Goal: Task Accomplishment & Management: Manage account settings

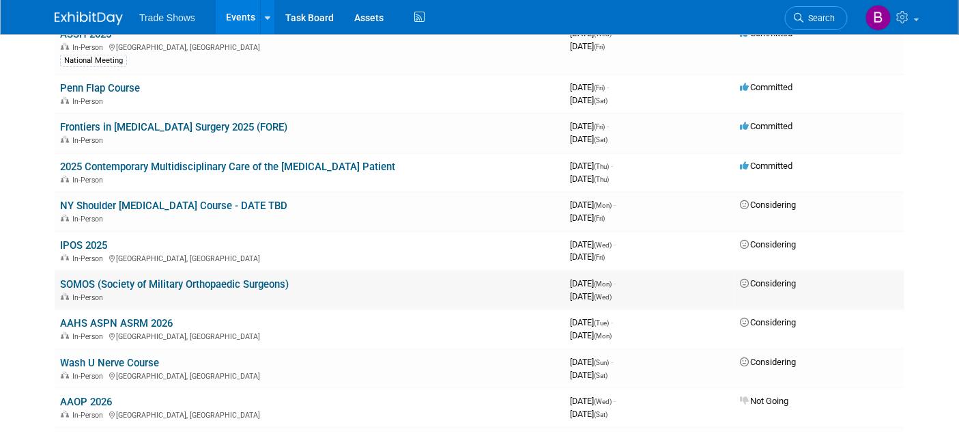
scroll to position [379, 0]
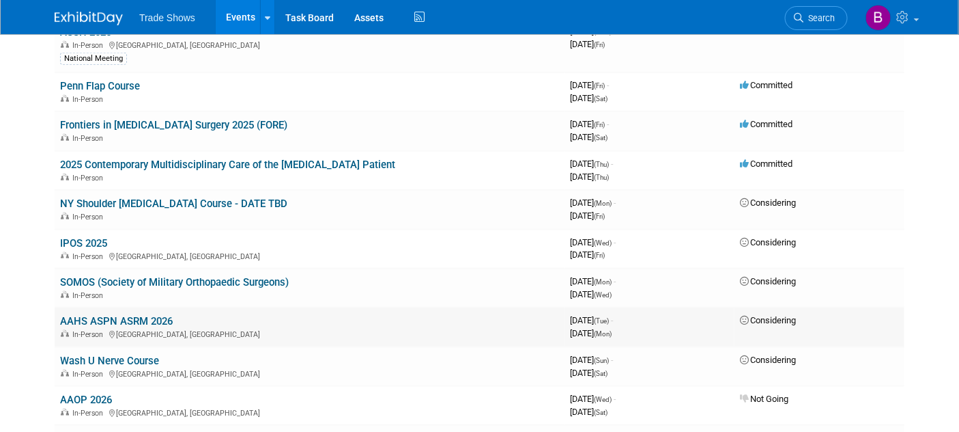
click at [116, 315] on link "AAHS ASPN ASRM 2026" at bounding box center [116, 321] width 113 height 12
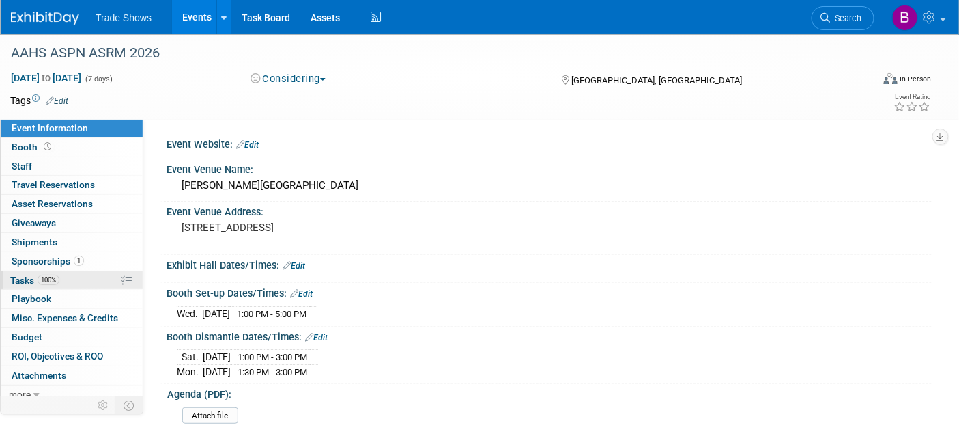
click at [7, 279] on link "100% Tasks 100%" at bounding box center [72, 280] width 142 height 18
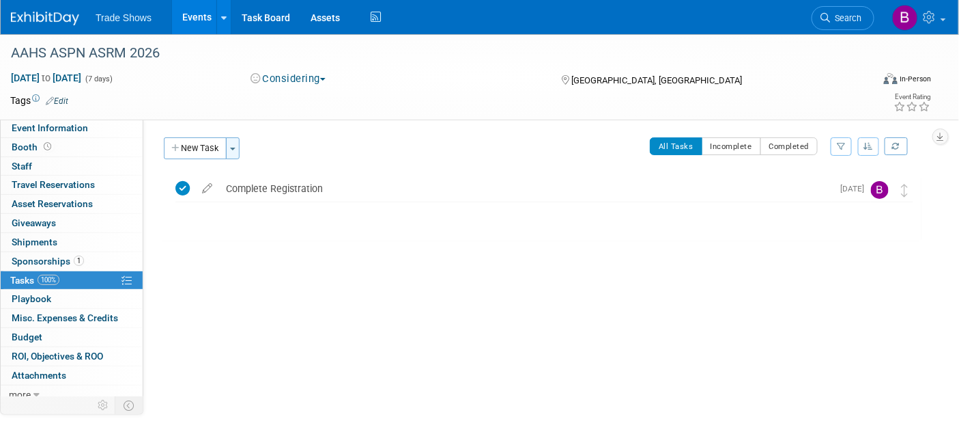
click at [232, 148] on span "button" at bounding box center [232, 149] width 5 height 3
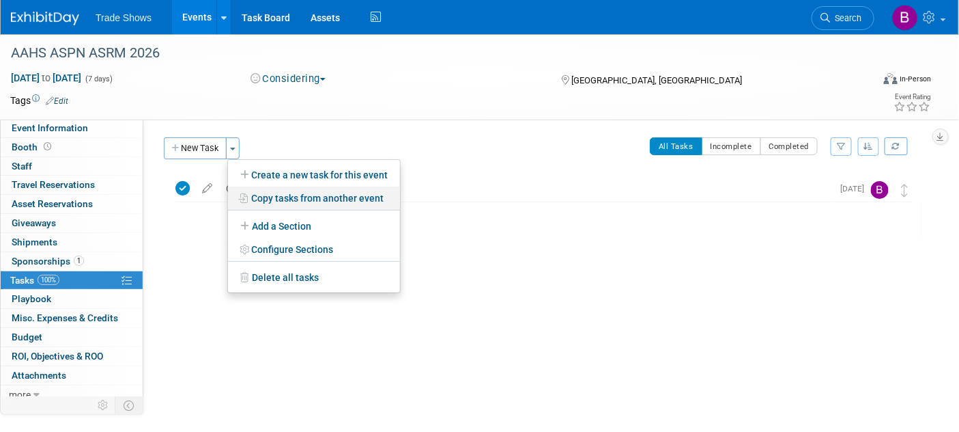
click at [267, 205] on link "Copy tasks from another event" at bounding box center [314, 197] width 172 height 23
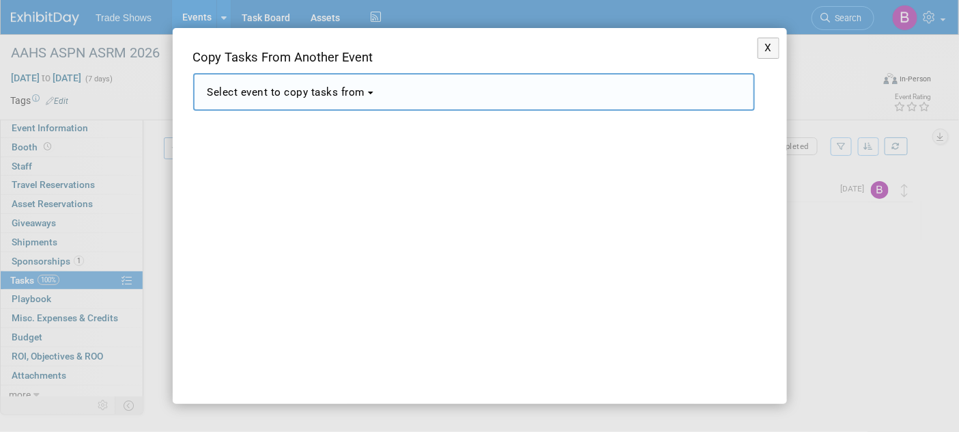
click at [304, 99] on button "Select event to copy tasks from" at bounding box center [474, 92] width 562 height 38
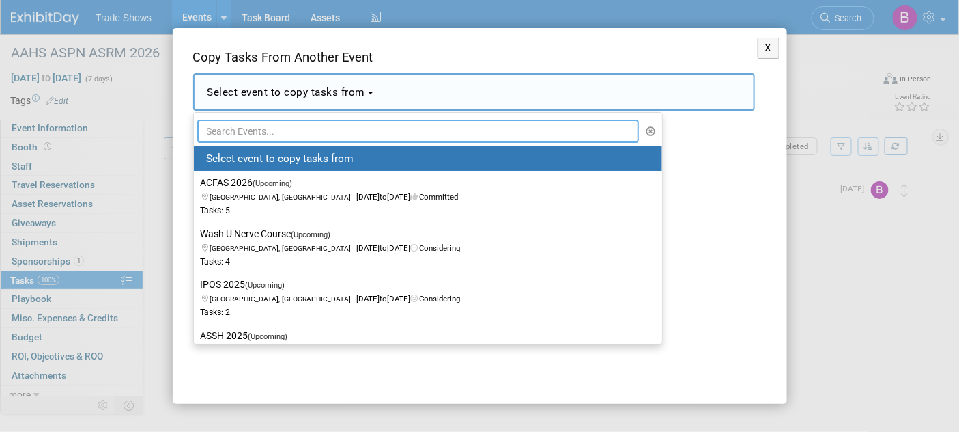
click at [279, 135] on input "text" at bounding box center [418, 131] width 443 height 23
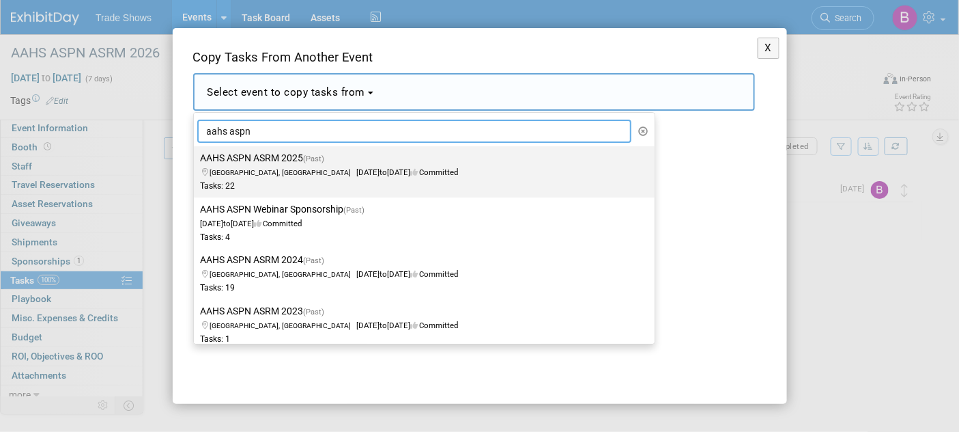
type input "aahs aspn"
click at [303, 172] on span "Waikoloa Village, HI Jan 14, 2025 to Jan 20, 2025 Committed" at bounding box center [330, 165] width 258 height 23
click at [277, 160] on label "AAHS ASPN ASRM 2025 (Past) Waikoloa Village, HI Jan 14, 2025 to Jan 20, 2025 Co…" at bounding box center [421, 171] width 440 height 45
click at [196, 160] on input "AAHS ASPN ASRM 2025 (Past) Waikoloa Village, HI Jan 14, 2025 to Jan 20, 2025 Co…" at bounding box center [191, 158] width 9 height 9
select select "11108245"
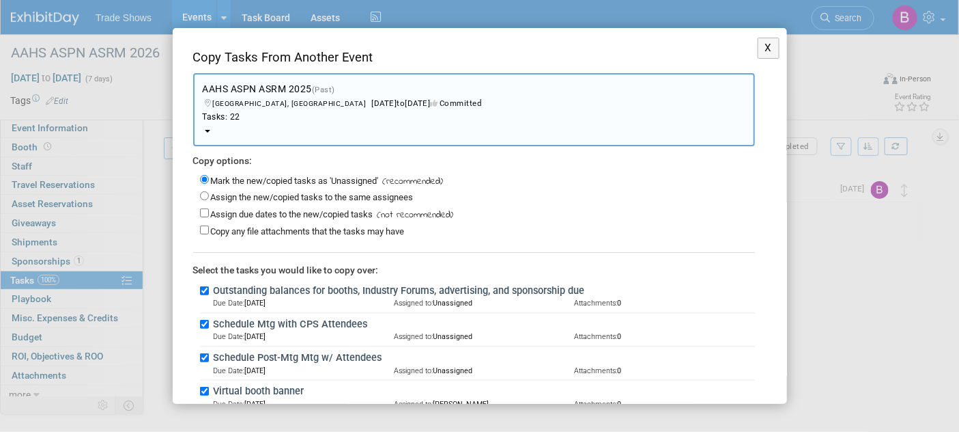
click at [288, 196] on label "Assign the new/copied tasks to the same assignees" at bounding box center [312, 197] width 203 height 10
click at [209, 196] on input "Assign the new/copied tasks to the same assignees" at bounding box center [204, 195] width 9 height 9
radio input "true"
click at [203, 180] on input "Mark the new/copied tasks as 'Unassigned'" at bounding box center [204, 179] width 9 height 9
radio input "true"
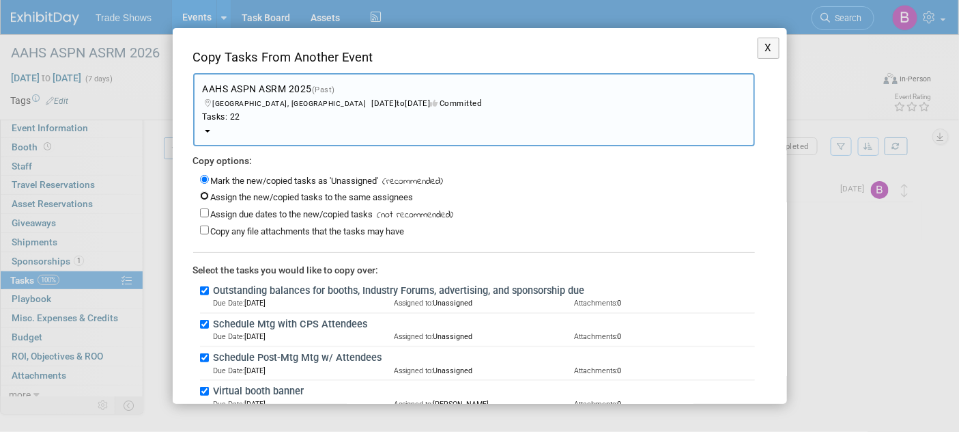
click at [204, 194] on input "Assign the new/copied tasks to the same assignees" at bounding box center [204, 195] width 9 height 9
radio input "true"
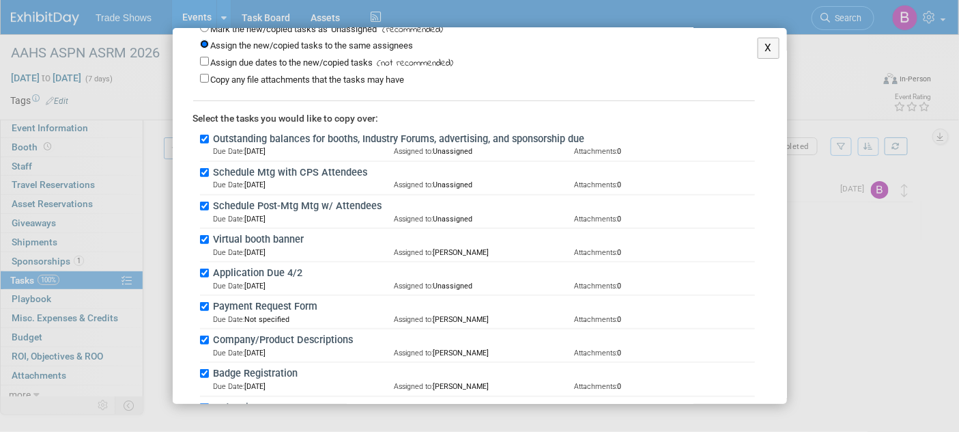
scroll to position [152, 0]
click at [206, 235] on input "Virtual booth banner" at bounding box center [204, 239] width 9 height 9
checkbox input "false"
click at [203, 268] on input "Application Due 4/2" at bounding box center [204, 272] width 9 height 9
checkbox input "false"
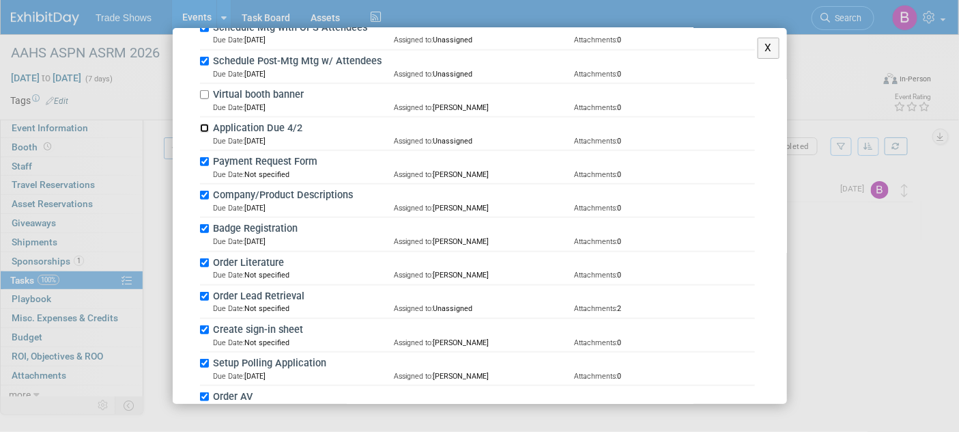
scroll to position [303, 0]
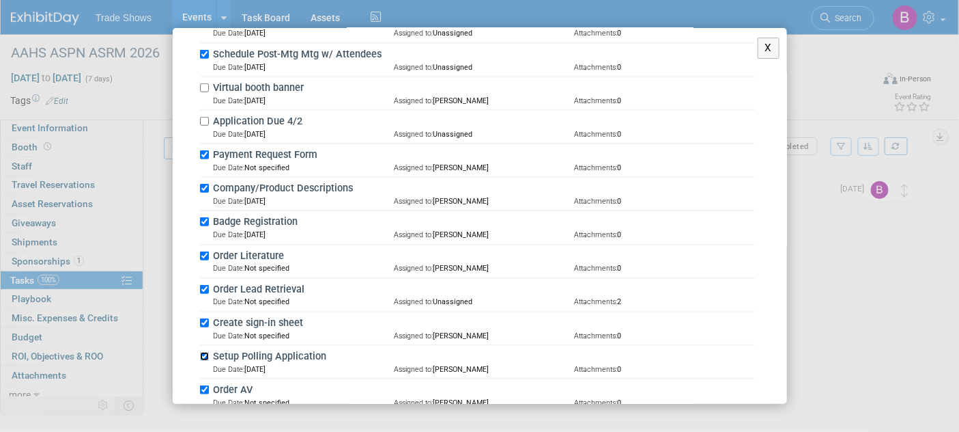
click at [204, 352] on input "Setup Polling Application" at bounding box center [204, 356] width 9 height 9
checkbox input "false"
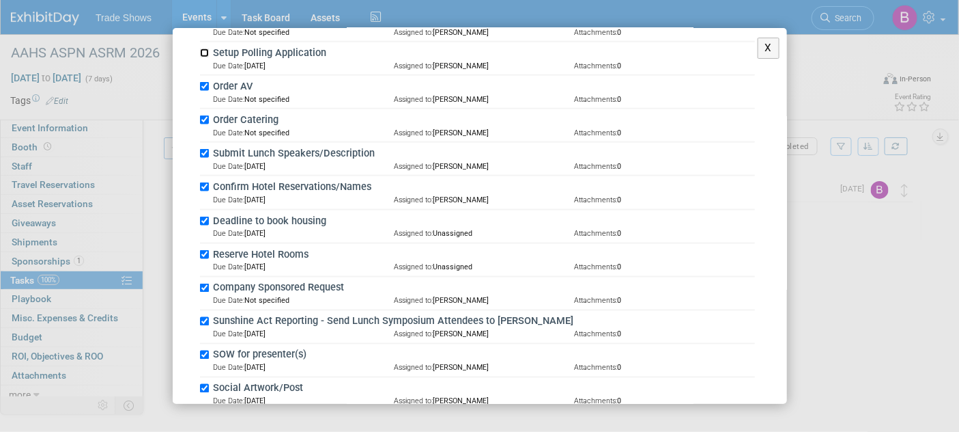
scroll to position [671, 0]
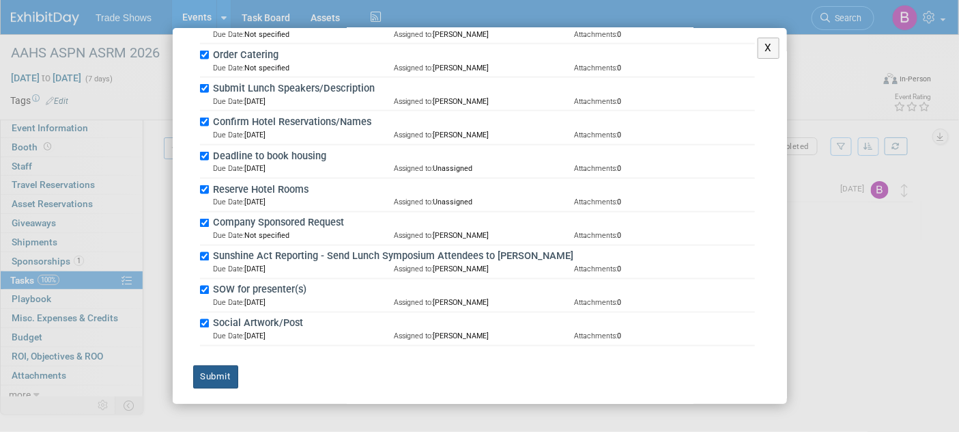
click at [225, 367] on button "Submit" at bounding box center [215, 376] width 45 height 23
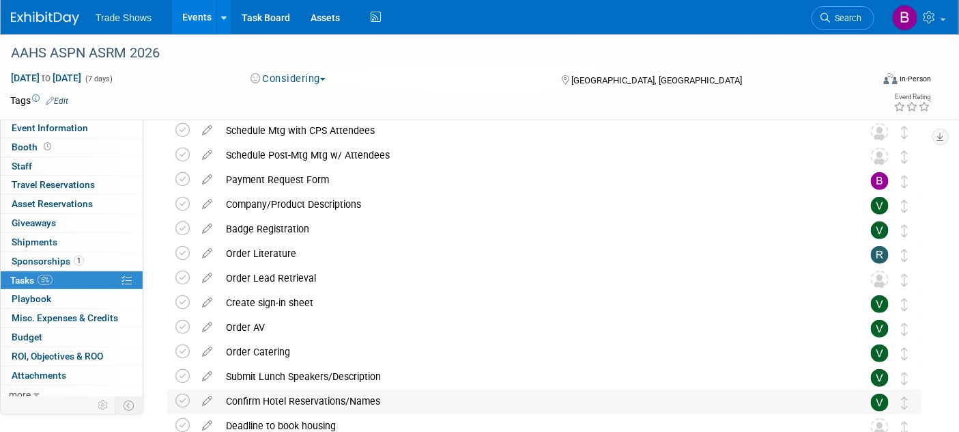
scroll to position [76, 0]
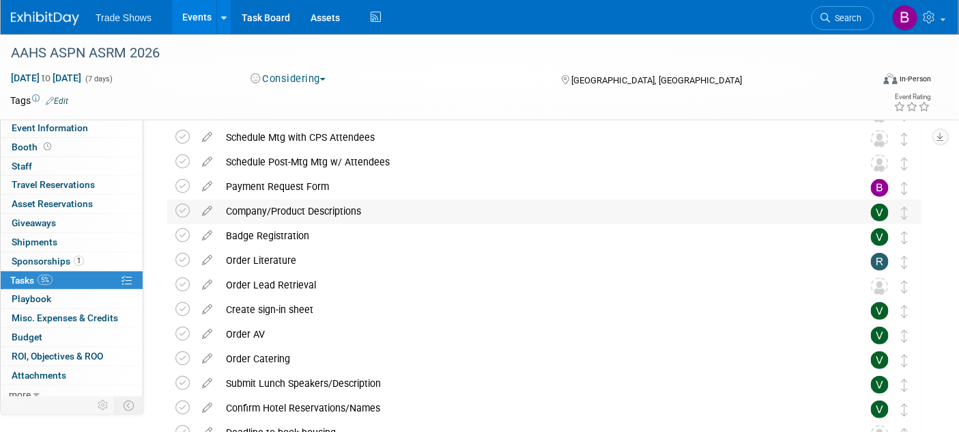
click at [880, 209] on img at bounding box center [880, 213] width 18 height 18
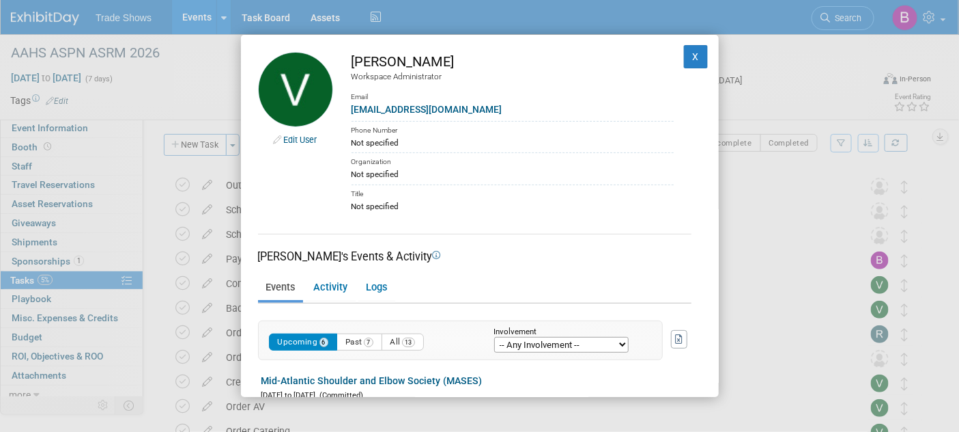
scroll to position [0, 0]
click at [684, 46] on button "X" at bounding box center [696, 56] width 25 height 23
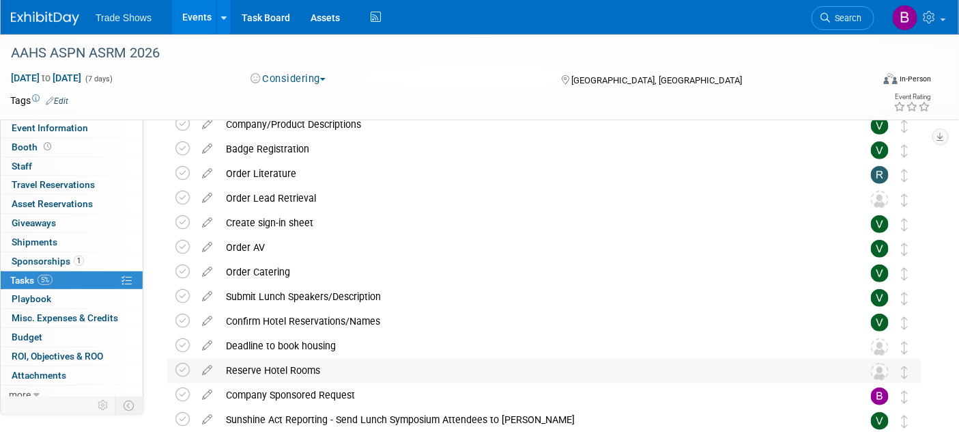
scroll to position [76, 0]
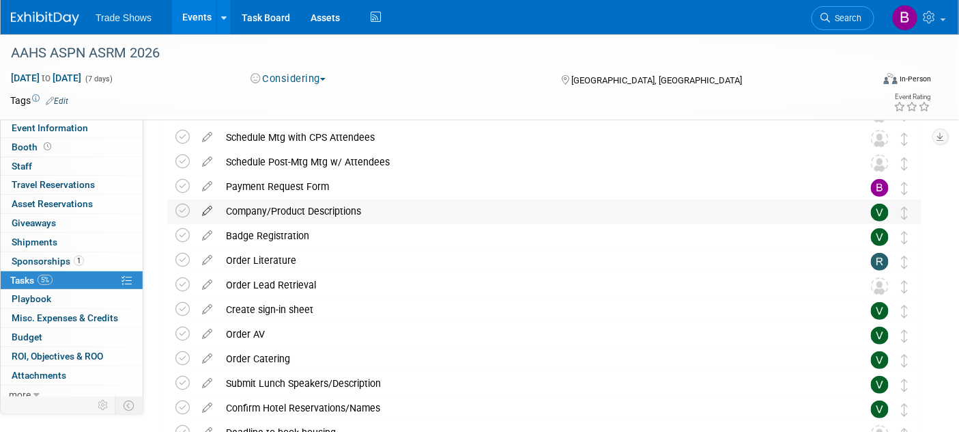
click at [206, 210] on icon at bounding box center [207, 207] width 24 height 17
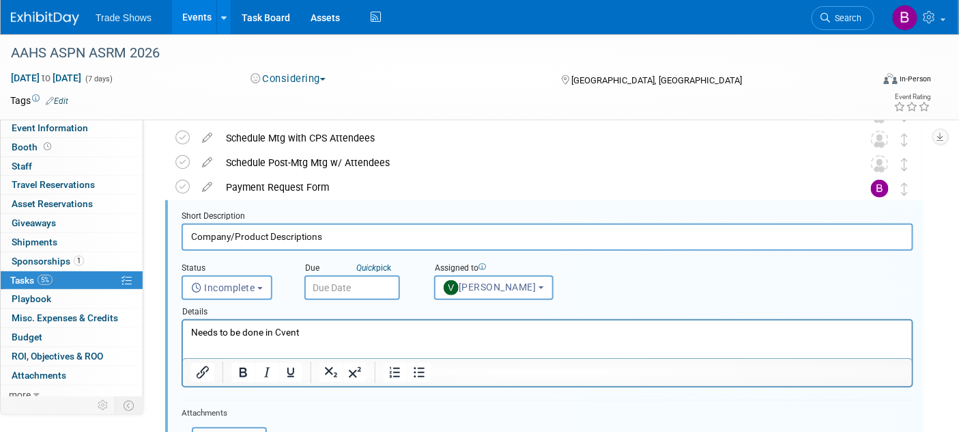
scroll to position [0, 0]
click at [492, 277] on button "Vanessa Caslow" at bounding box center [494, 287] width 120 height 25
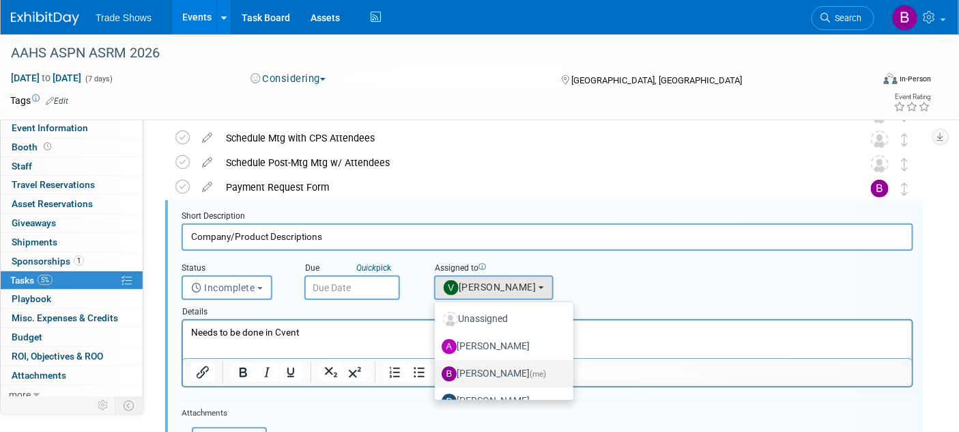
click at [494, 367] on label "Becca Rensi (me)" at bounding box center [501, 374] width 118 height 22
click at [437, 367] on input "Becca Rensi (me)" at bounding box center [432, 371] width 9 height 9
select select "ea71e12e-5ca3-4b49-8008-3a5742e0e7c7"
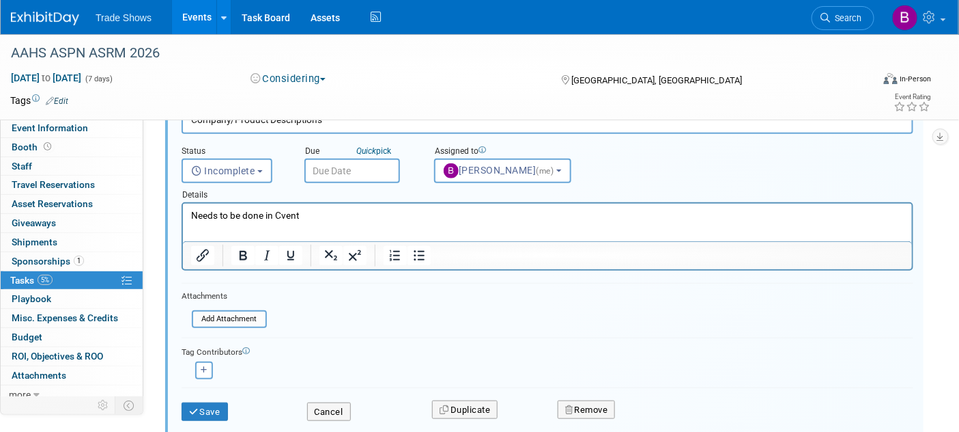
scroll to position [151, 0]
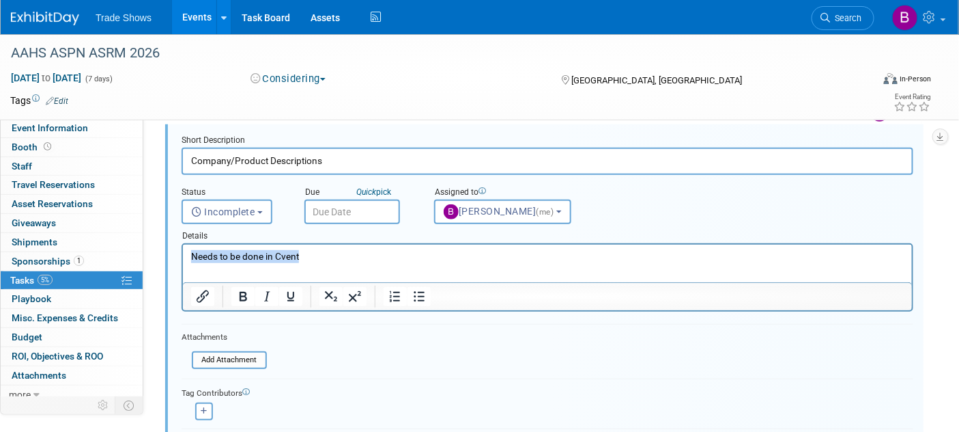
drag, startPoint x: 342, startPoint y: 259, endPoint x: 183, endPoint y: 514, distance: 300.9
click at [182, 263] on html "Needs to be done in Cvent" at bounding box center [546, 253] width 729 height 18
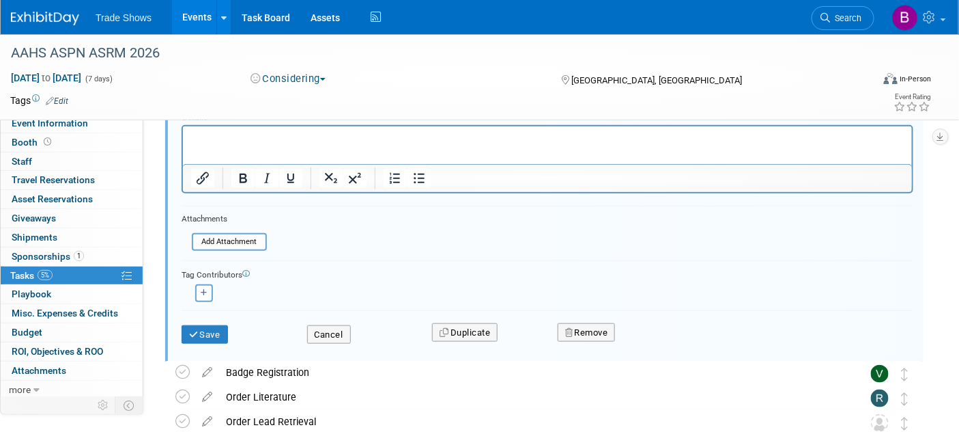
scroll to position [303, 0]
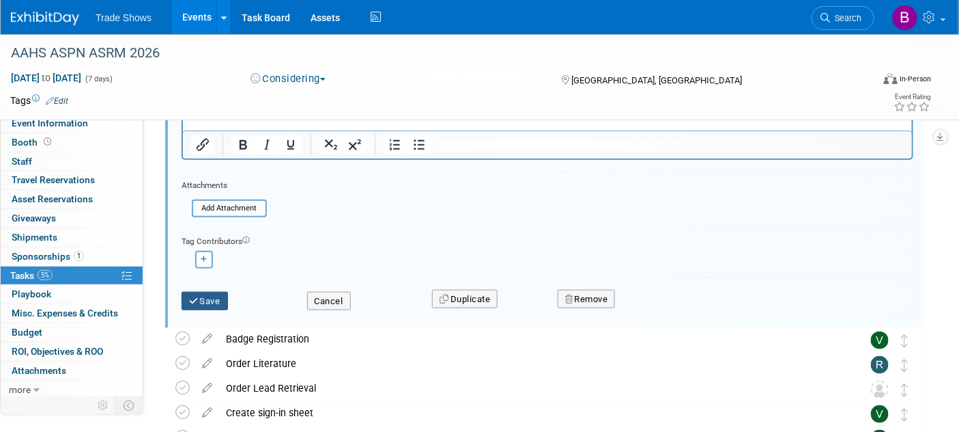
click at [219, 303] on button "Save" at bounding box center [205, 301] width 46 height 19
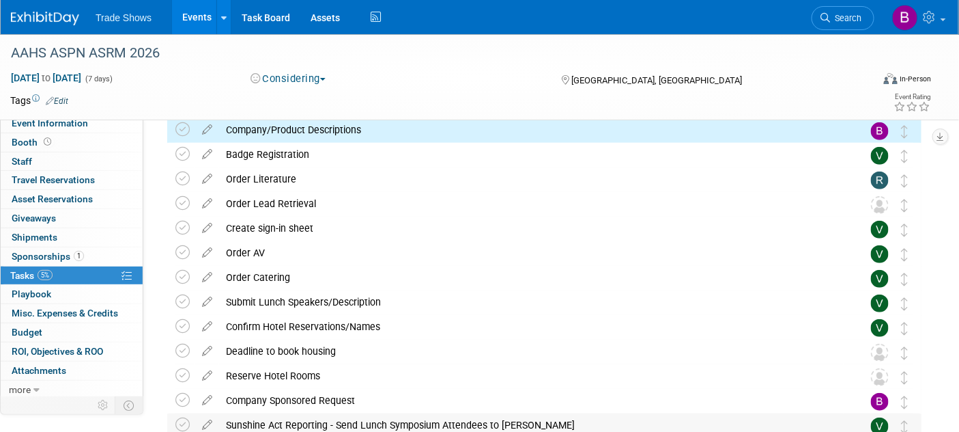
scroll to position [151, 0]
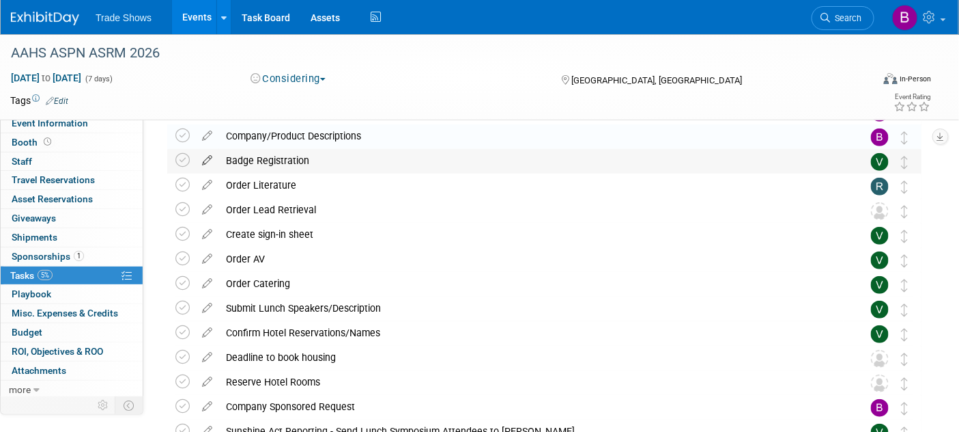
click at [210, 163] on icon at bounding box center [207, 157] width 24 height 17
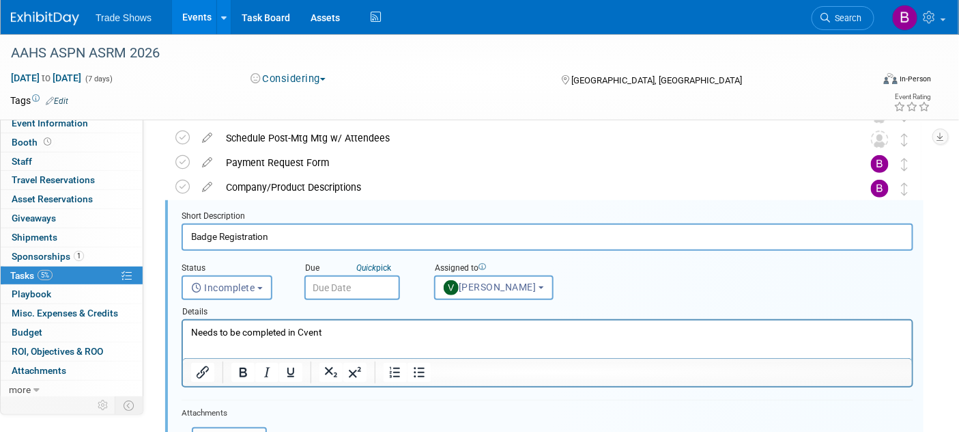
scroll to position [100, 0]
click at [351, 339] on html "Needs to be completed in Cvent" at bounding box center [546, 329] width 729 height 18
click at [513, 284] on span "Vanessa Caslow" at bounding box center [490, 286] width 93 height 11
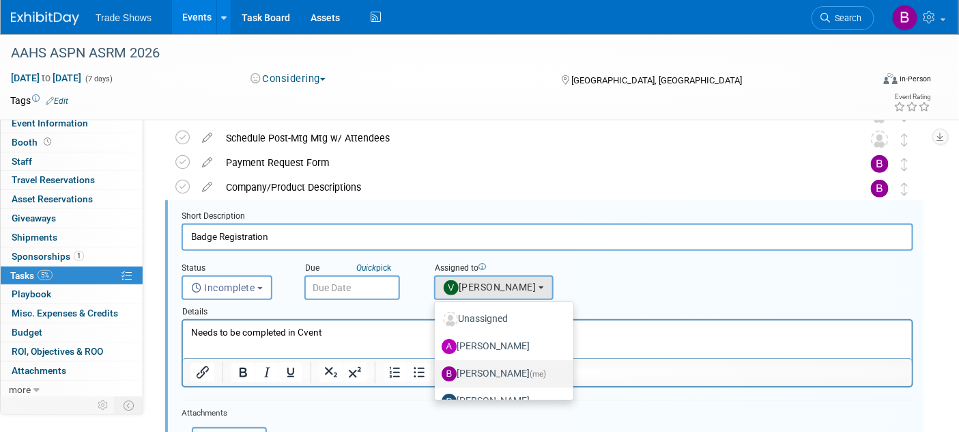
click at [503, 369] on label "Becca Rensi (me)" at bounding box center [501, 374] width 118 height 22
click at [437, 369] on input "Becca Rensi (me)" at bounding box center [432, 371] width 9 height 9
select select "ea71e12e-5ca3-4b49-8008-3a5742e0e7c7"
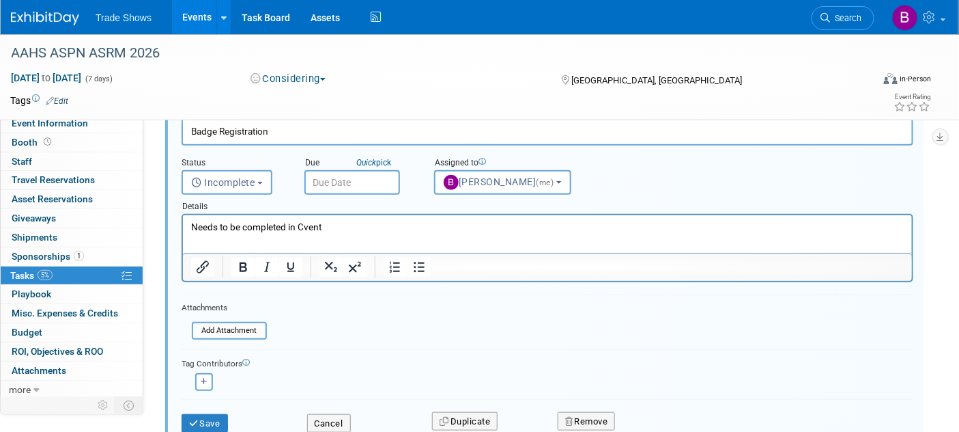
scroll to position [251, 0]
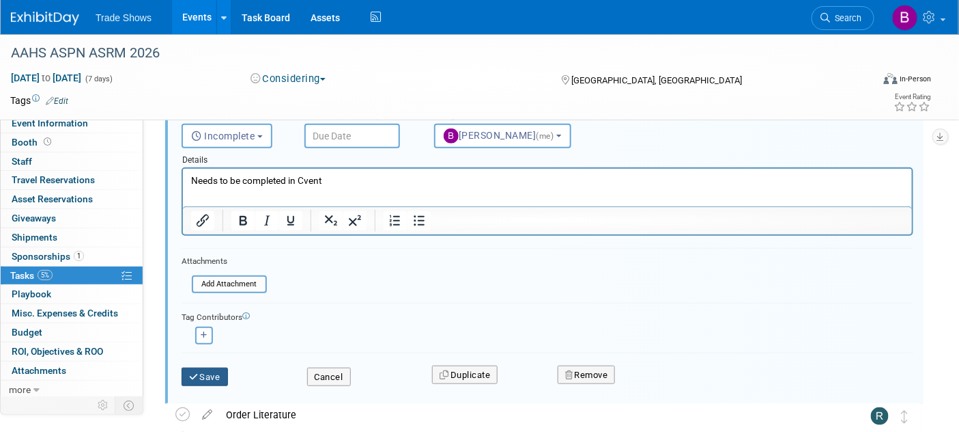
click at [219, 376] on button "Save" at bounding box center [205, 376] width 46 height 19
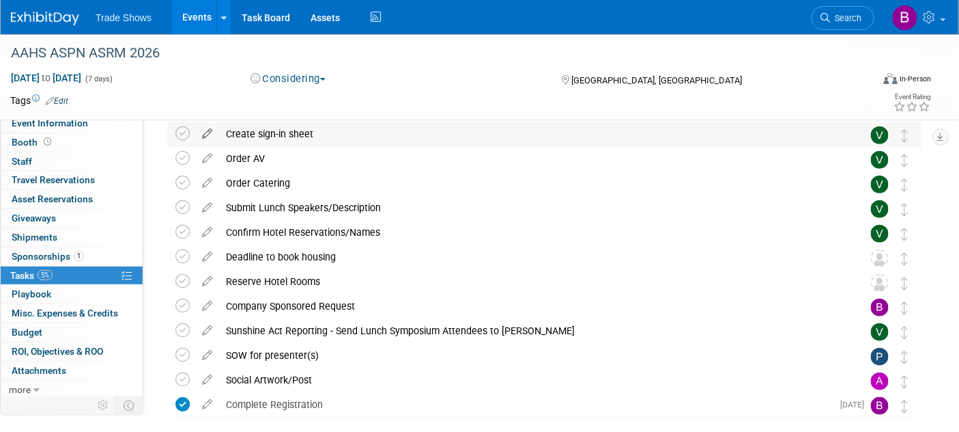
click at [202, 133] on icon at bounding box center [207, 130] width 24 height 17
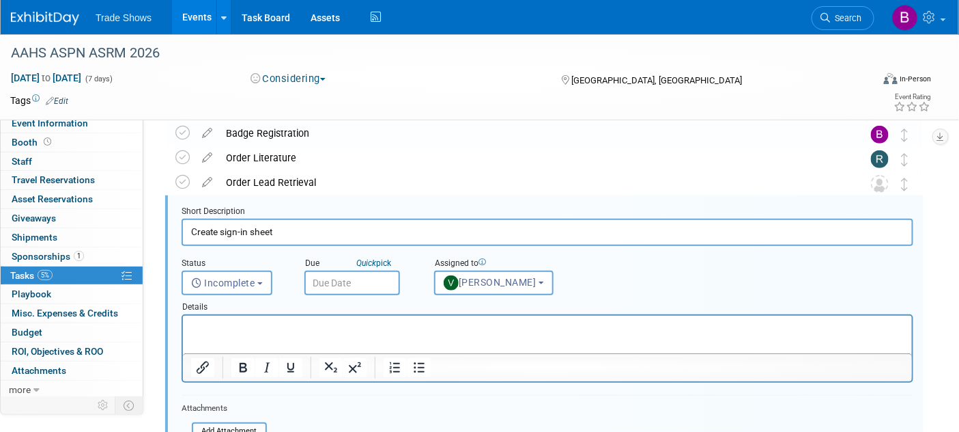
scroll to position [0, 0]
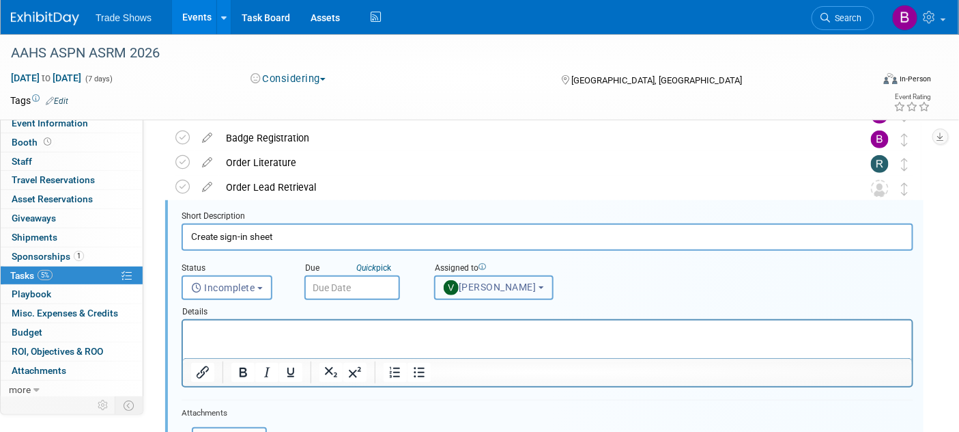
click at [503, 288] on span "Vanessa Caslow" at bounding box center [490, 286] width 93 height 11
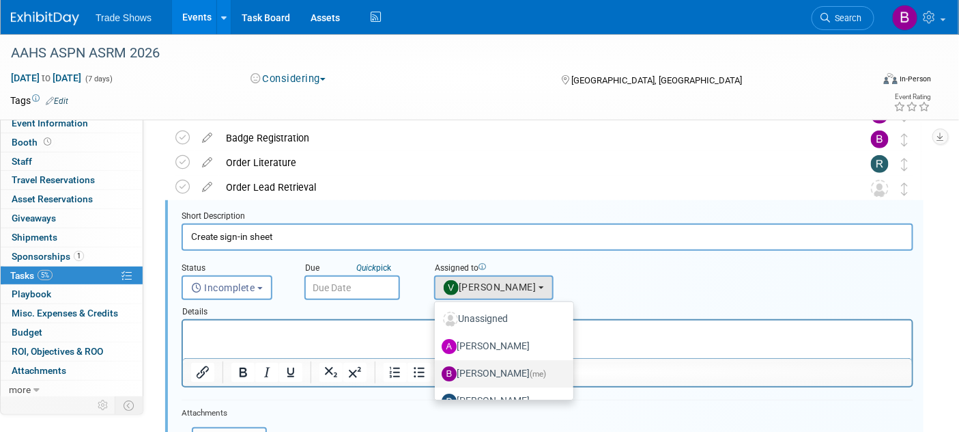
click at [492, 366] on label "Becca Rensi (me)" at bounding box center [501, 374] width 118 height 22
click at [437, 367] on input "Becca Rensi (me)" at bounding box center [432, 371] width 9 height 9
select select "ea71e12e-5ca3-4b49-8008-3a5742e0e7c7"
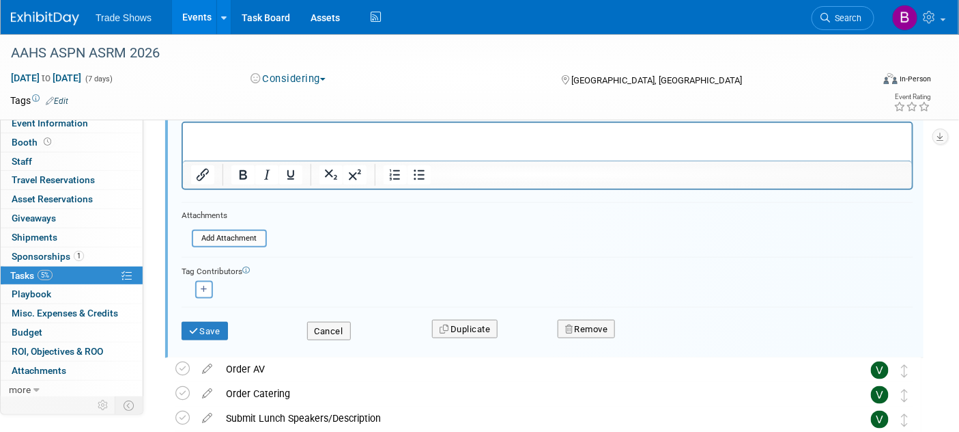
scroll to position [401, 0]
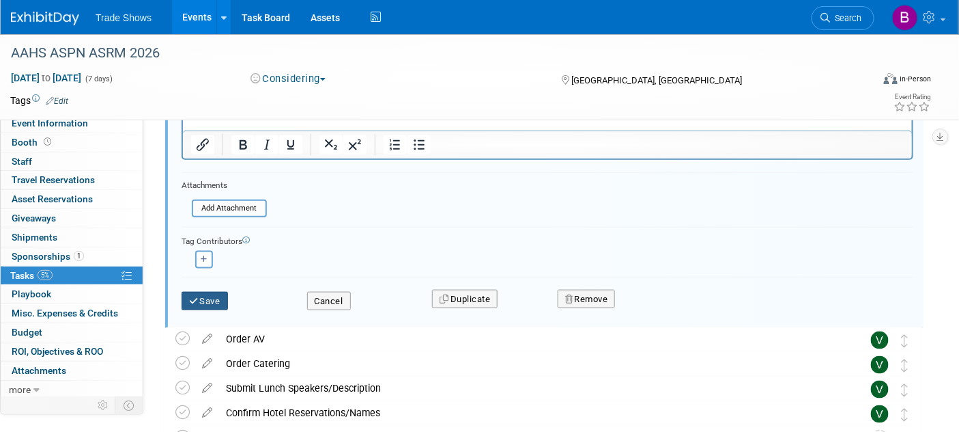
click at [205, 299] on button "Save" at bounding box center [205, 301] width 46 height 19
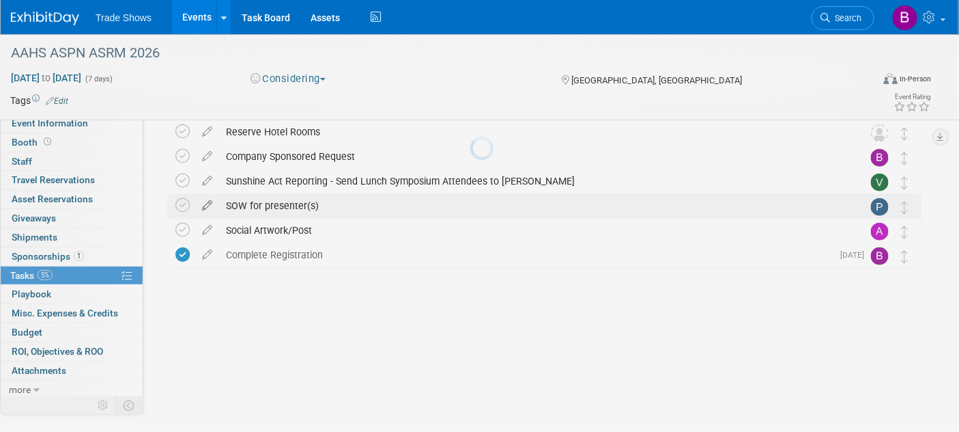
scroll to position [320, 0]
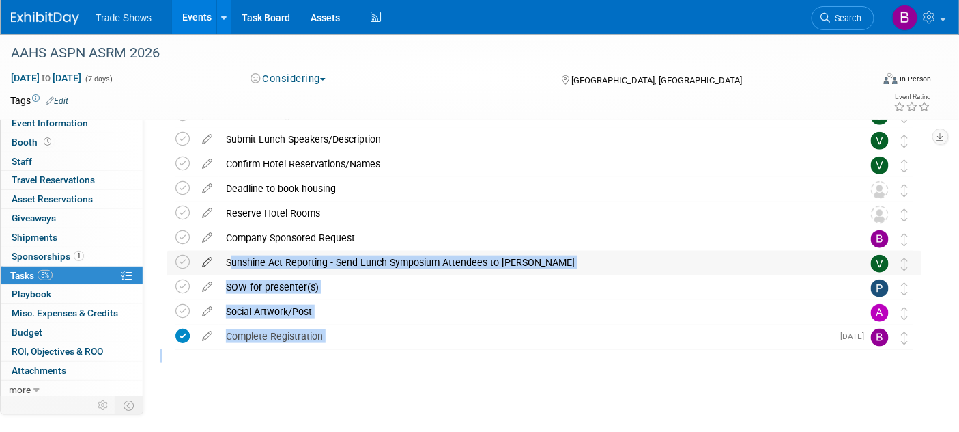
click at [204, 263] on icon at bounding box center [207, 259] width 24 height 17
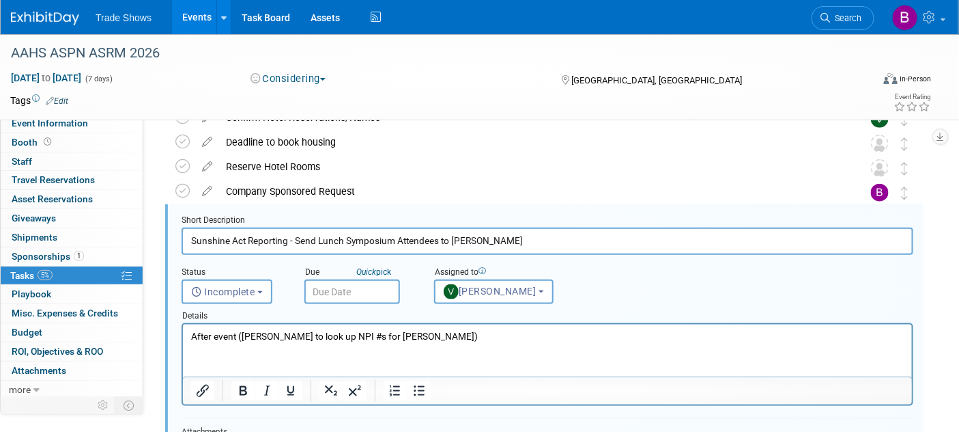
scroll to position [370, 0]
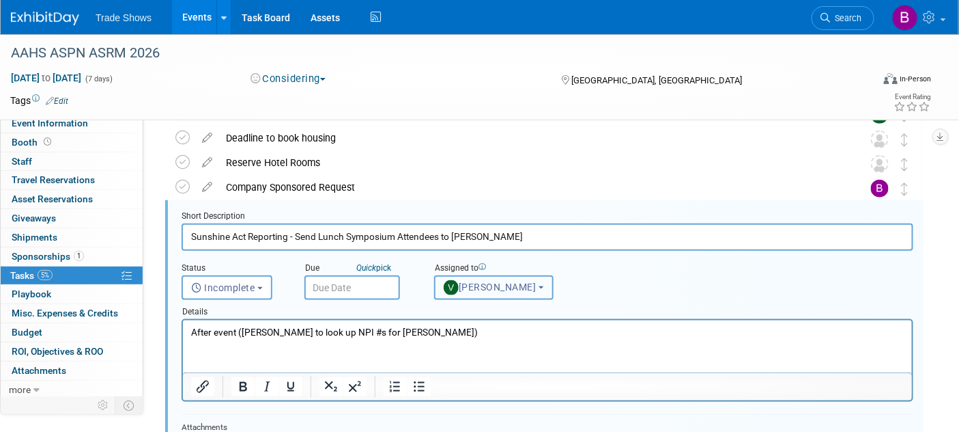
click at [457, 285] on img "button" at bounding box center [451, 287] width 15 height 15
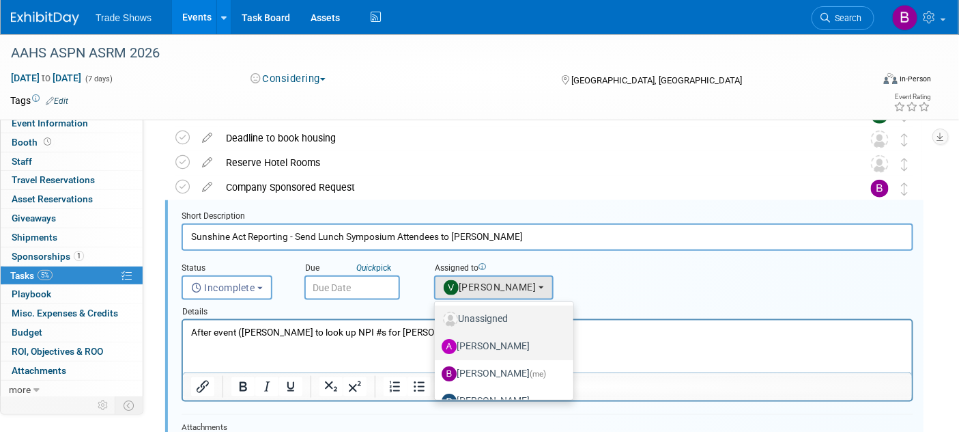
drag, startPoint x: 467, startPoint y: 328, endPoint x: 470, endPoint y: 335, distance: 7.4
click at [470, 335] on ul "Unassigned Ally Thompson Becca Rensi (me) Paul Hargis Rachel Murphy Vanessa Cas…" at bounding box center [504, 350] width 140 height 99
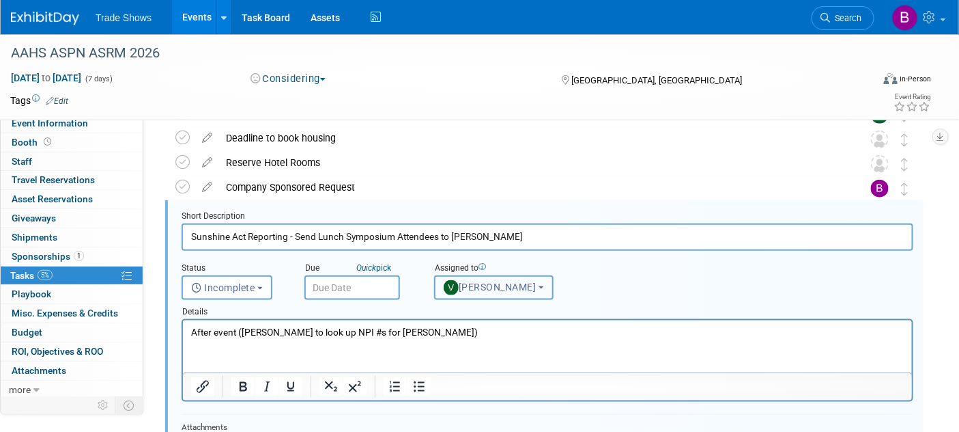
click at [474, 275] on button "Vanessa Caslow" at bounding box center [494, 287] width 120 height 25
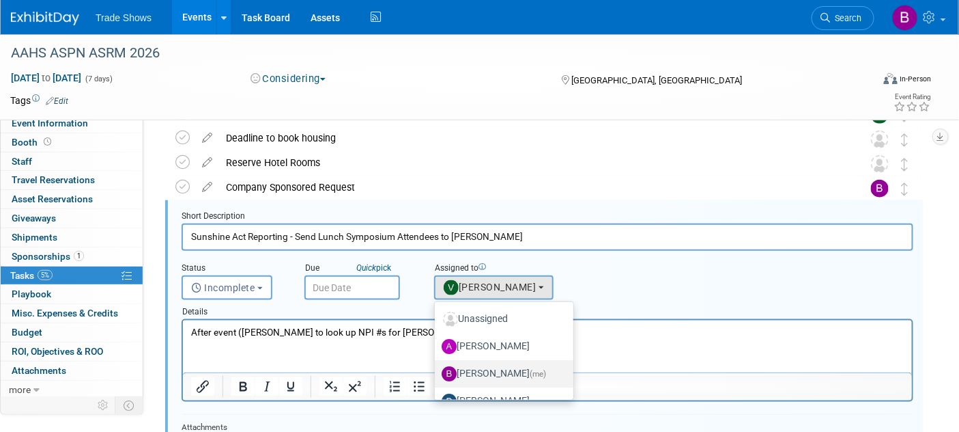
click at [487, 364] on label "Becca Rensi (me)" at bounding box center [501, 374] width 118 height 22
click at [437, 367] on input "Becca Rensi (me)" at bounding box center [432, 371] width 9 height 9
select select "ea71e12e-5ca3-4b49-8008-3a5742e0e7c7"
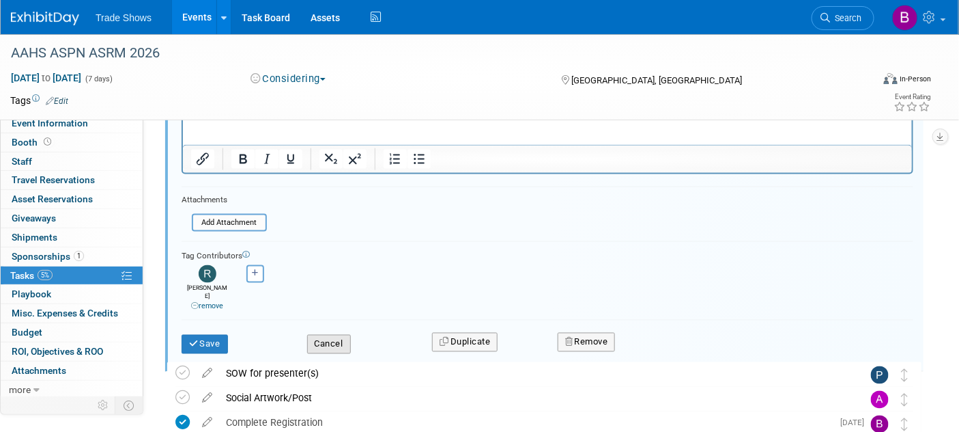
click at [313, 335] on button "Cancel" at bounding box center [329, 344] width 44 height 19
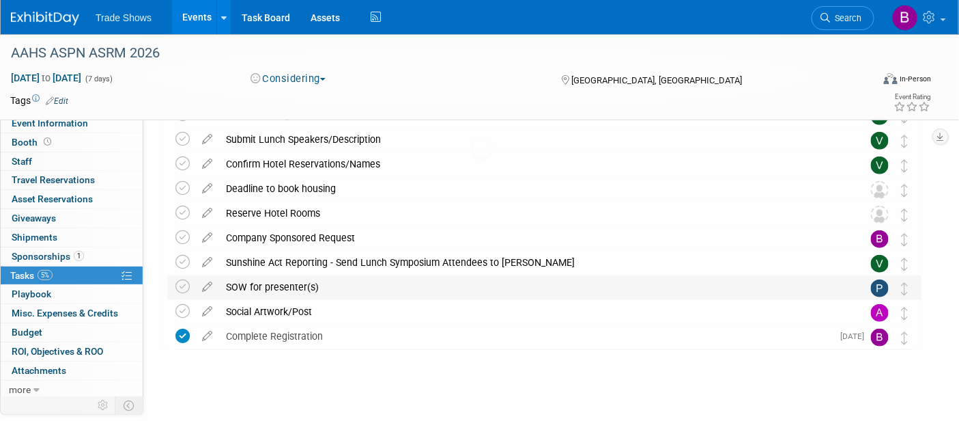
click at [315, 328] on div "AAHS ASPN ASRM 2026 Chula Vista, CA Jan 13, 2026 to Jan 19, 2026 (Considering) …" at bounding box center [540, 103] width 761 height 492
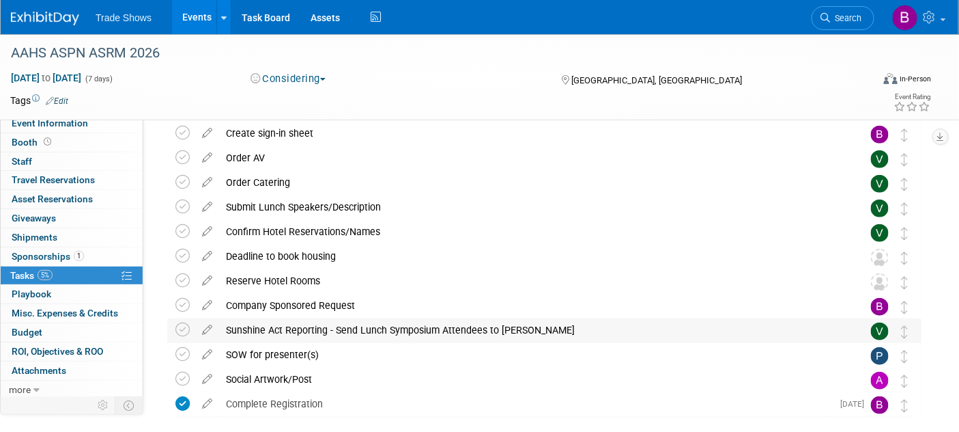
scroll to position [320, 0]
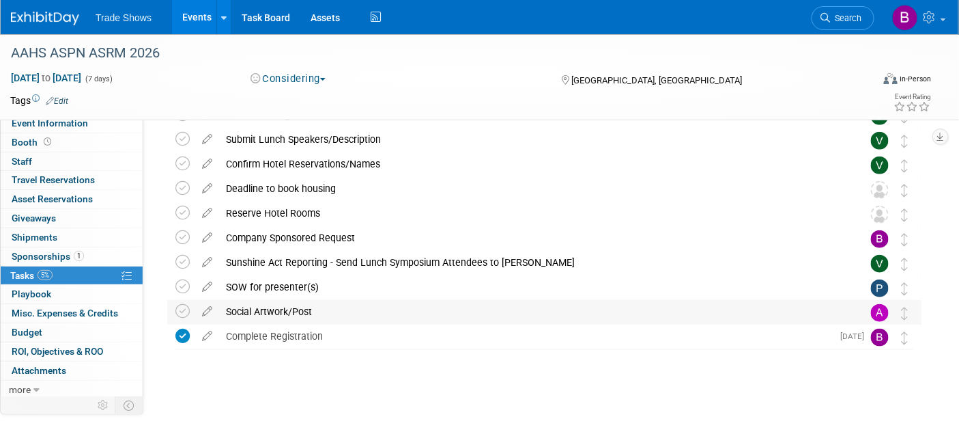
click at [309, 324] on div "Complete Registration" at bounding box center [525, 335] width 613 height 23
click at [217, 248] on td at bounding box center [207, 238] width 24 height 25
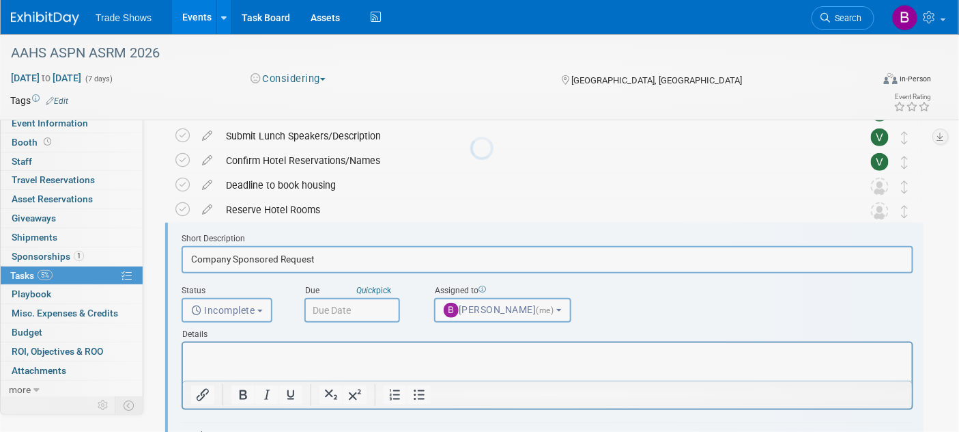
click at [208, 279] on div "Status <i class="far fa-clock" style="padding: 6px 4px 6px 1px;"></i> Incomplet…" at bounding box center [232, 301] width 123 height 44
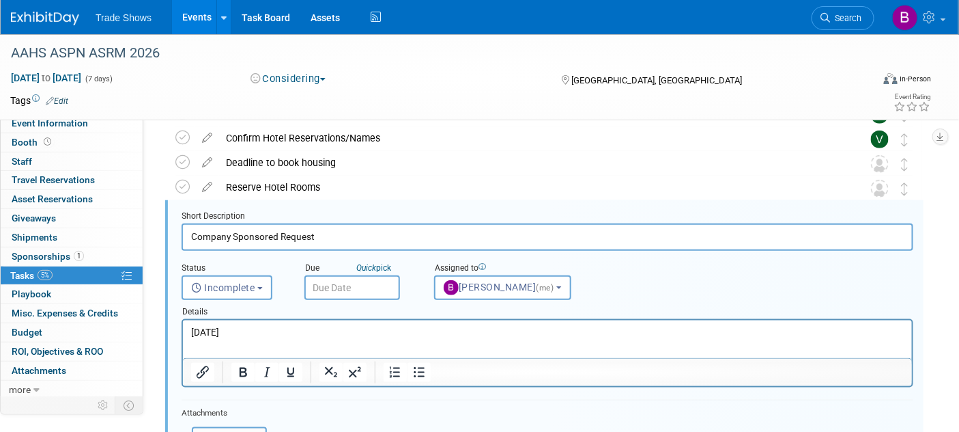
scroll to position [0, 0]
click at [201, 268] on div "Status" at bounding box center [233, 268] width 102 height 13
click at [324, 285] on input "text" at bounding box center [353, 287] width 96 height 25
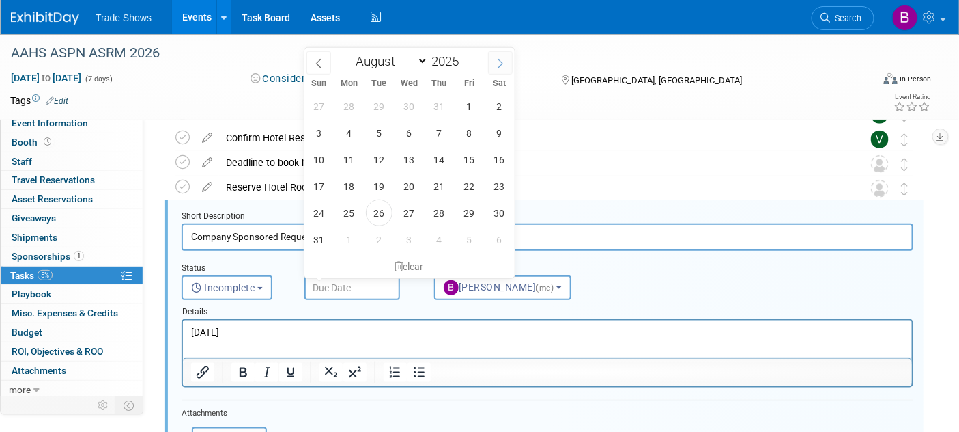
click at [499, 64] on icon at bounding box center [501, 64] width 10 height 10
select select "8"
click at [443, 239] on span "9" at bounding box center [439, 239] width 27 height 27
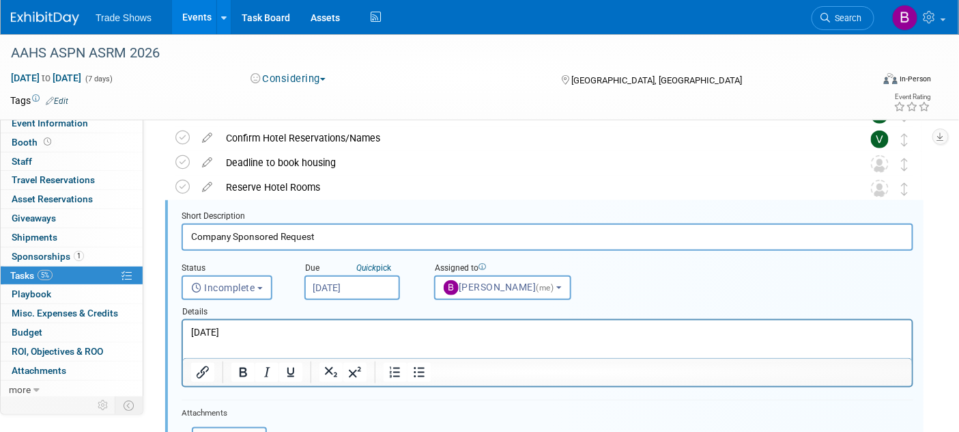
click at [282, 333] on p "3/5/2024" at bounding box center [548, 332] width 714 height 13
drag, startPoint x: 311, startPoint y: 333, endPoint x: 182, endPoint y: 662, distance: 353.3
click at [182, 339] on html "3/5/2024" at bounding box center [546, 329] width 729 height 18
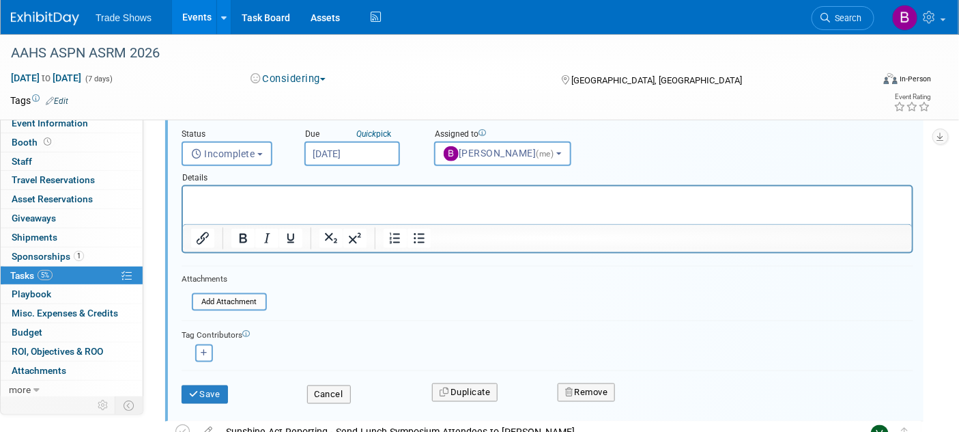
scroll to position [497, 0]
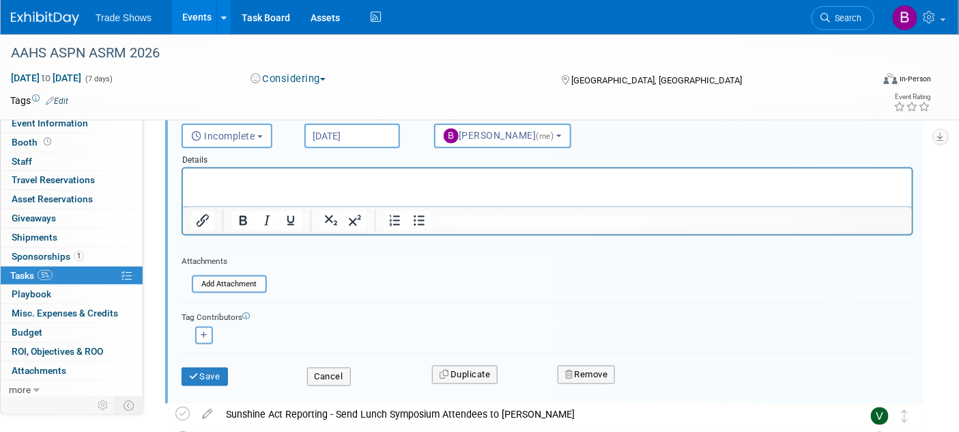
drag, startPoint x: 213, startPoint y: 374, endPoint x: 354, endPoint y: 120, distance: 290.4
click at [342, 124] on form "Short Description Company Sponsored Request Status <i class="far fa-clock" styl…" at bounding box center [547, 229] width 753 height 341
click at [355, 138] on input "Oct 9, 2025" at bounding box center [353, 136] width 96 height 25
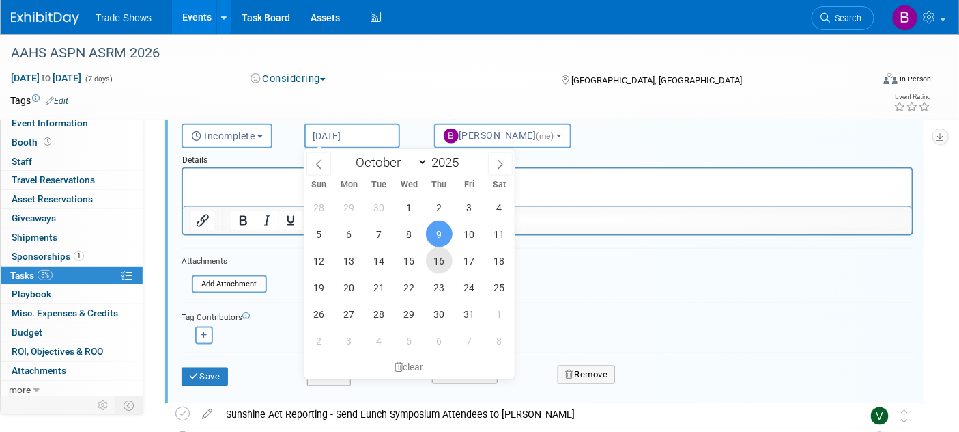
click at [429, 258] on span "16" at bounding box center [439, 260] width 27 height 27
type input "Oct 16, 2025"
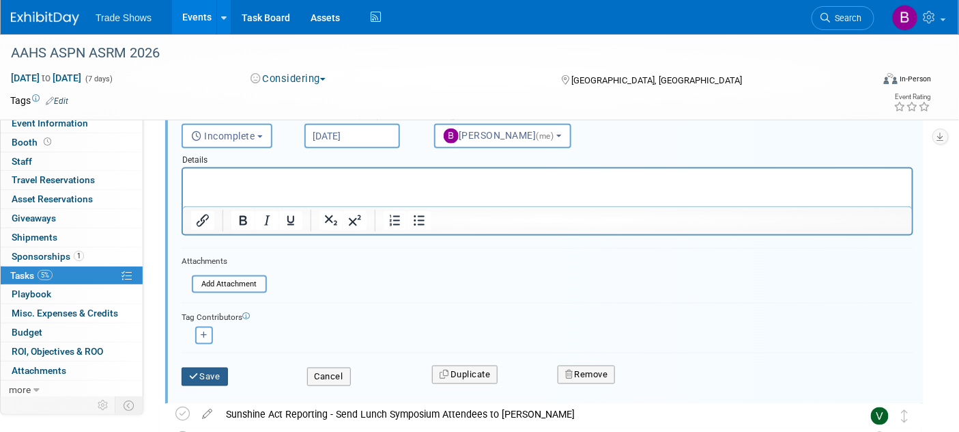
click at [210, 377] on button "Save" at bounding box center [205, 376] width 46 height 19
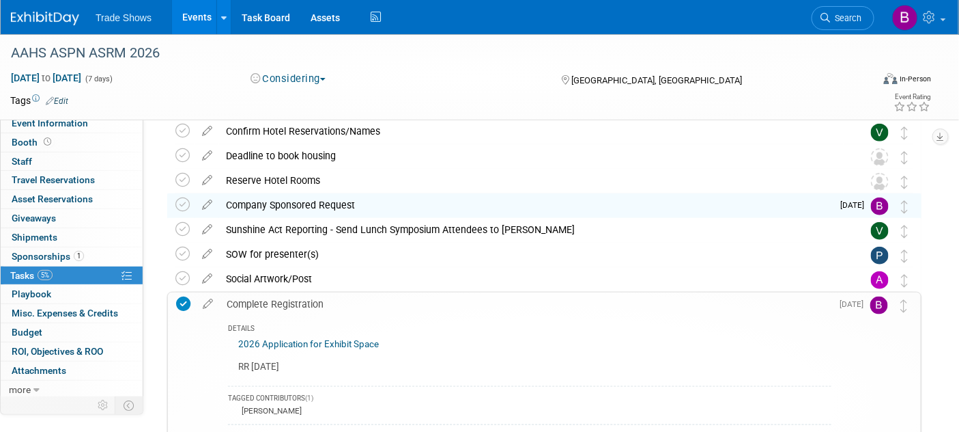
scroll to position [346, 0]
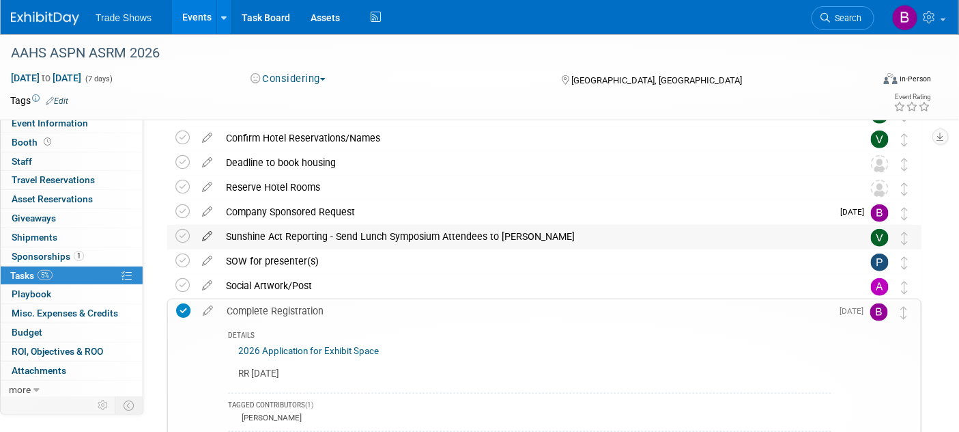
click at [201, 230] on icon at bounding box center [207, 233] width 24 height 17
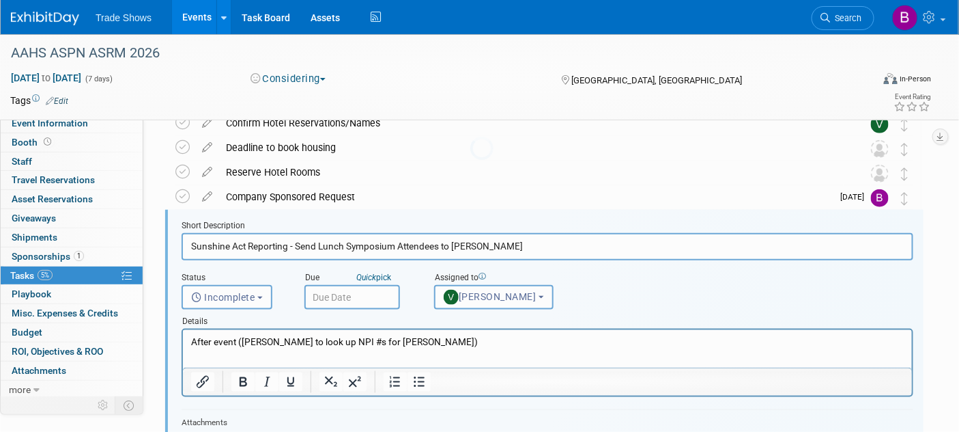
scroll to position [370, 0]
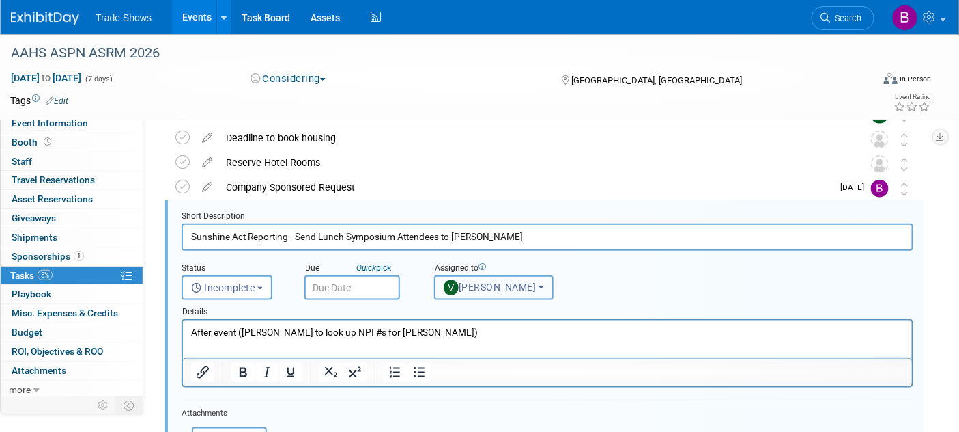
click at [496, 275] on button "Vanessa Caslow" at bounding box center [494, 287] width 120 height 25
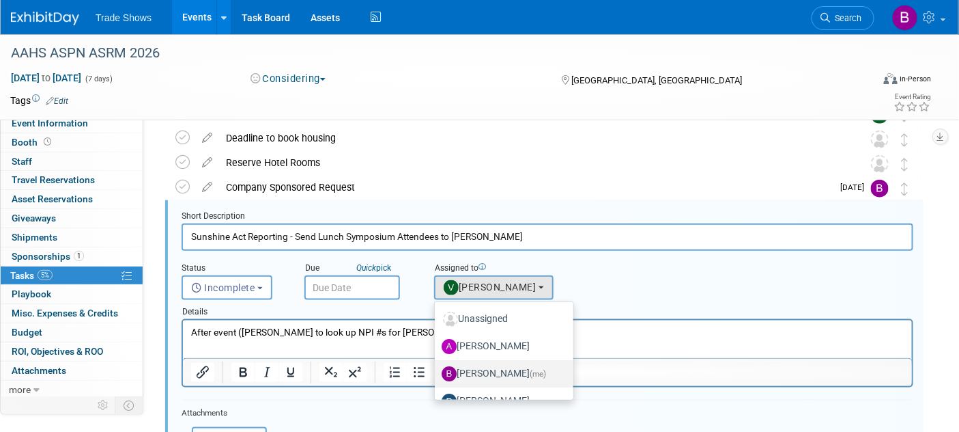
click at [492, 370] on label "Becca Rensi (me)" at bounding box center [501, 374] width 118 height 22
click at [437, 370] on input "Becca Rensi (me)" at bounding box center [432, 371] width 9 height 9
select select "ea71e12e-5ca3-4b49-8008-3a5742e0e7c7"
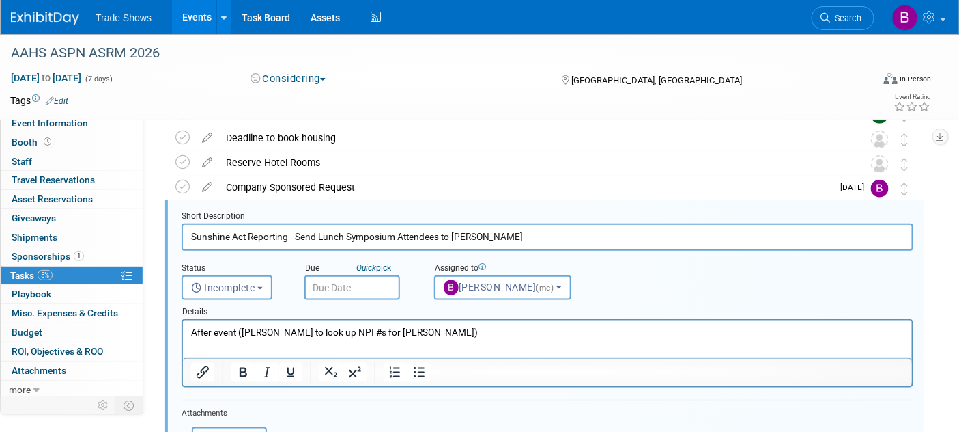
click at [439, 328] on p "After event (Rachel to look up NPI #s for Connie)" at bounding box center [548, 332] width 714 height 13
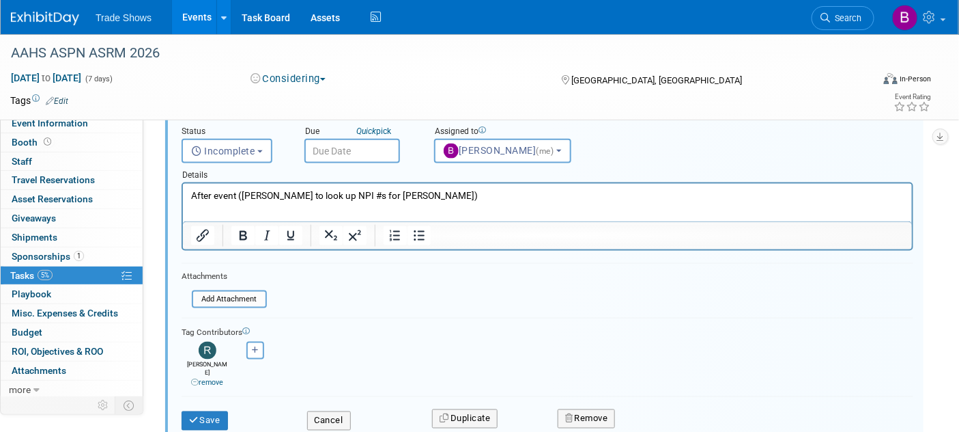
scroll to position [522, 0]
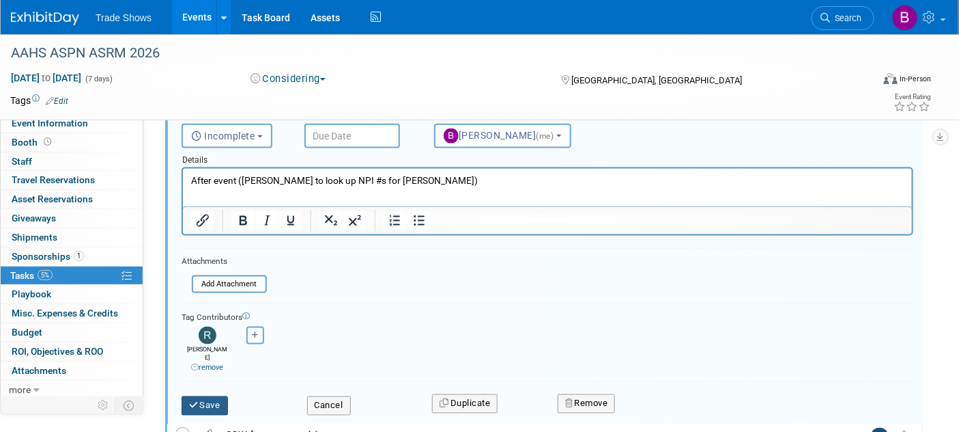
click at [206, 396] on button "Save" at bounding box center [205, 405] width 46 height 19
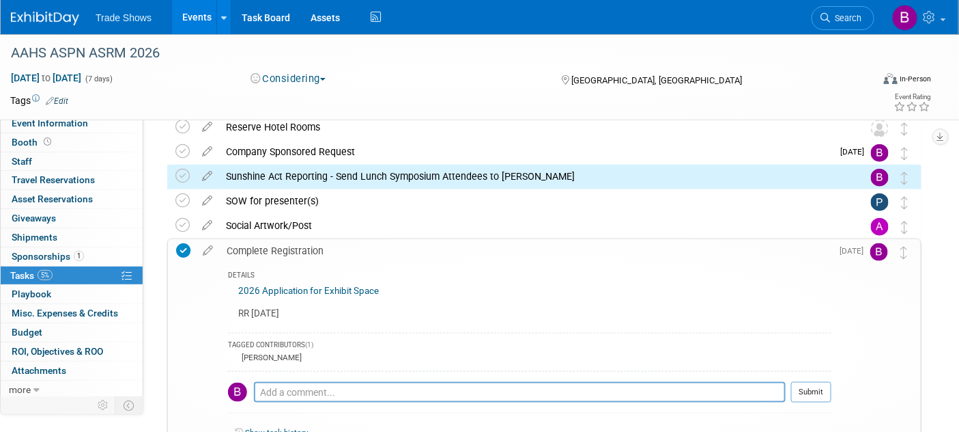
scroll to position [289, 0]
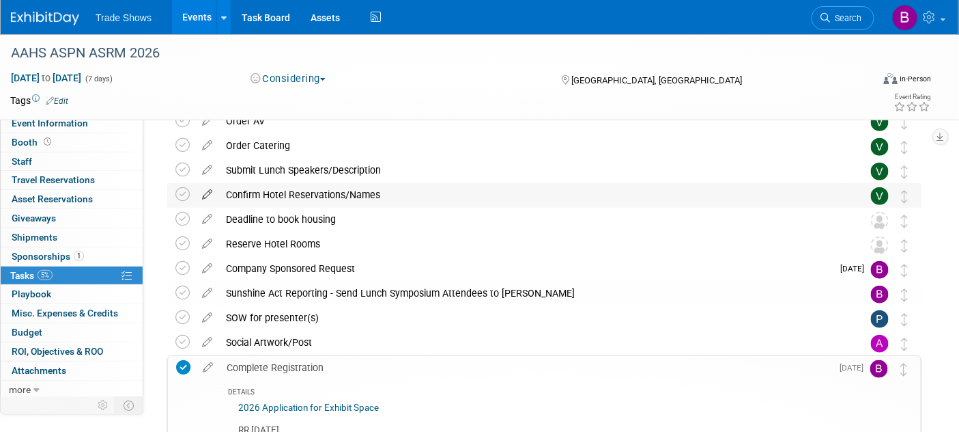
click at [210, 191] on icon at bounding box center [207, 191] width 24 height 17
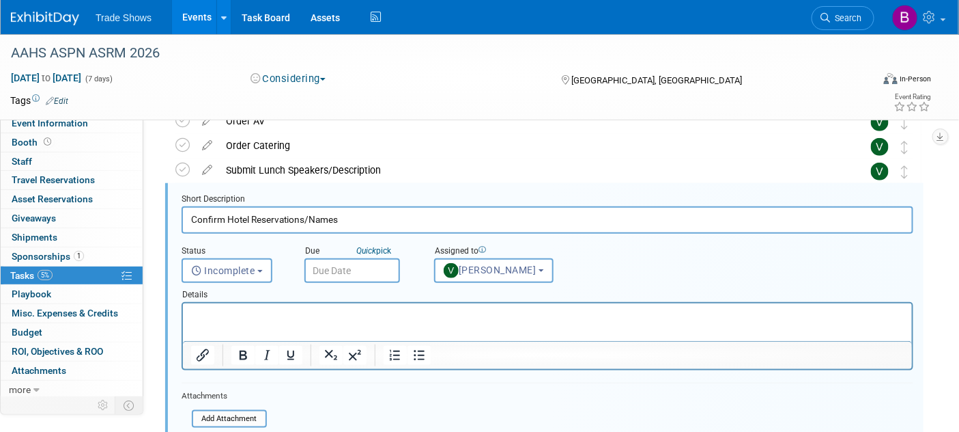
scroll to position [272, 0]
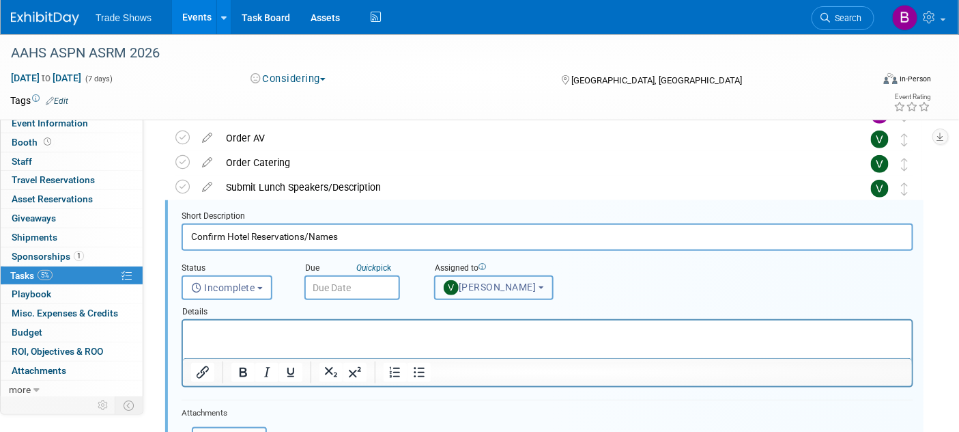
click at [478, 297] on button "Vanessa Caslow" at bounding box center [494, 287] width 120 height 25
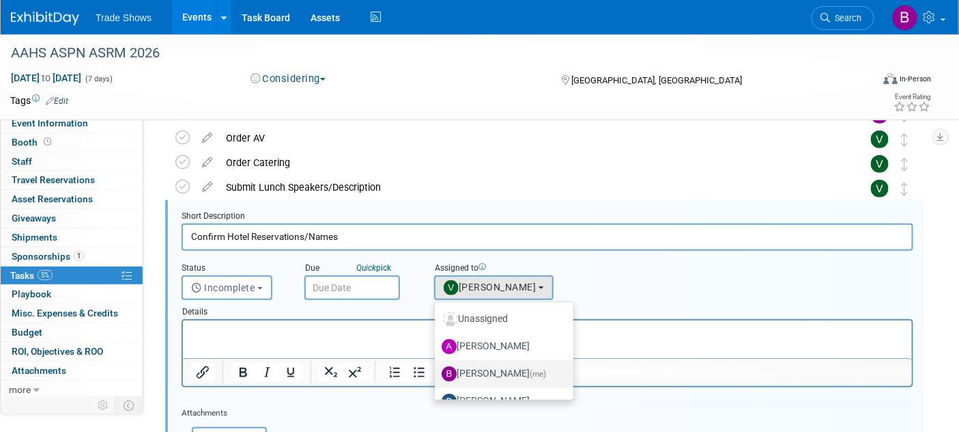
click at [478, 371] on label "Becca Rensi (me)" at bounding box center [501, 374] width 118 height 22
click at [437, 371] on input "Becca Rensi (me)" at bounding box center [432, 371] width 9 height 9
select select "ea71e12e-5ca3-4b49-8008-3a5742e0e7c7"
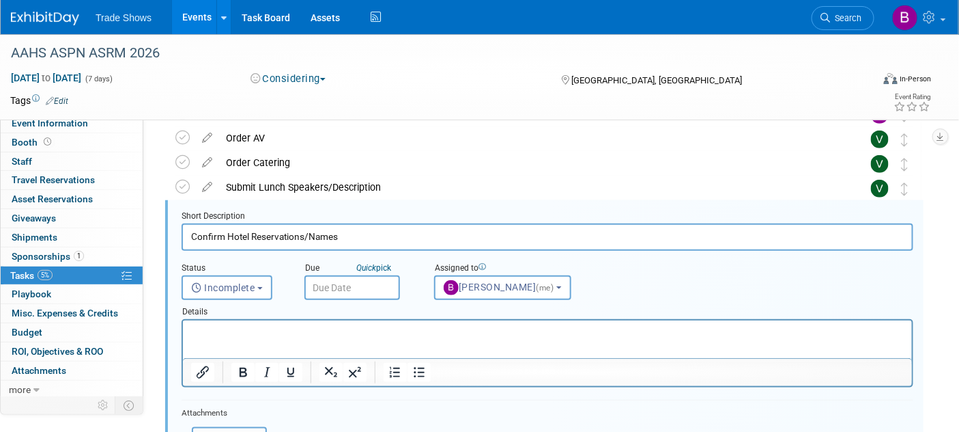
click at [345, 339] on html at bounding box center [546, 329] width 729 height 18
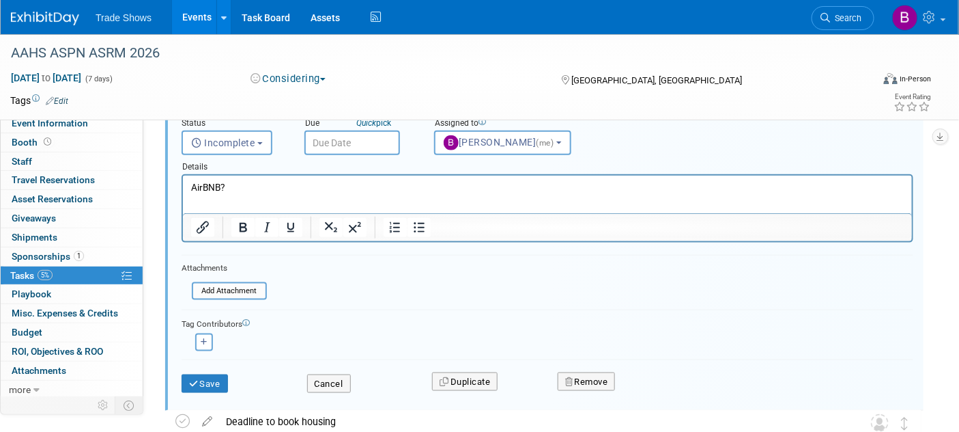
scroll to position [423, 0]
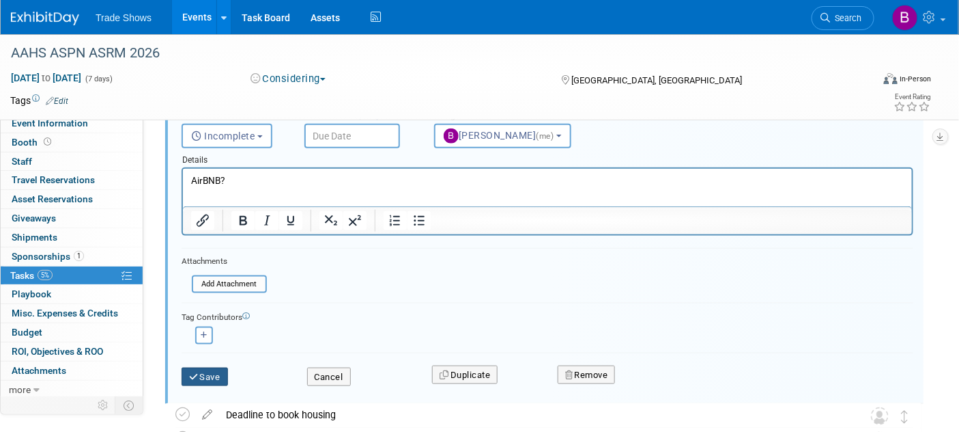
click at [219, 374] on button "Save" at bounding box center [205, 376] width 46 height 19
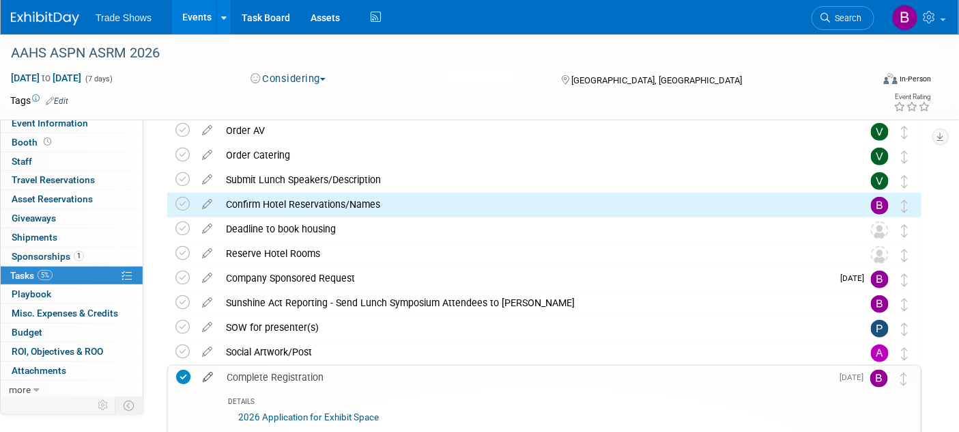
scroll to position [272, 0]
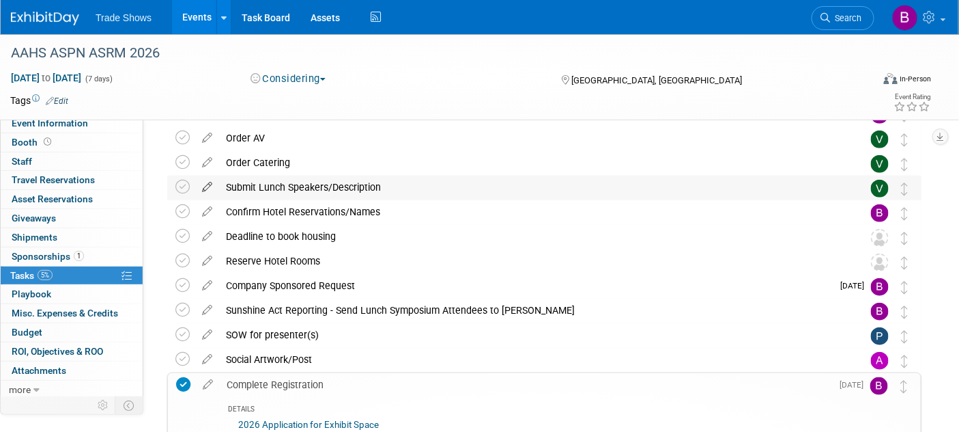
click at [204, 184] on icon at bounding box center [207, 184] width 24 height 17
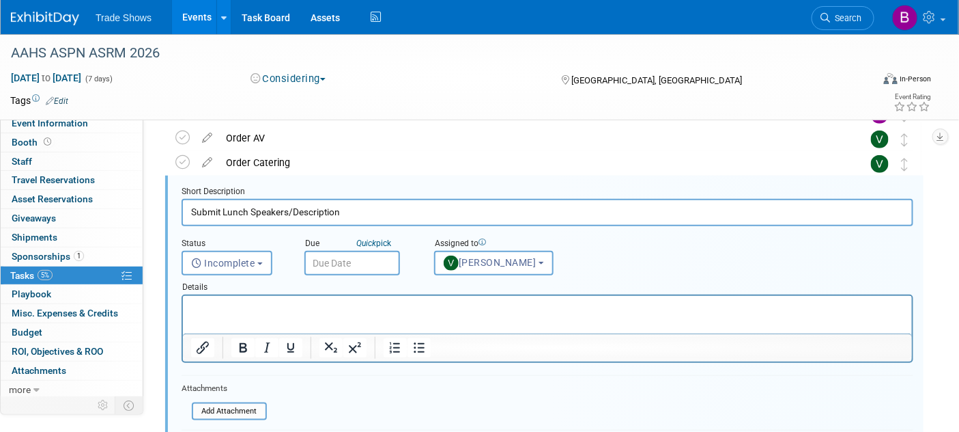
scroll to position [247, 0]
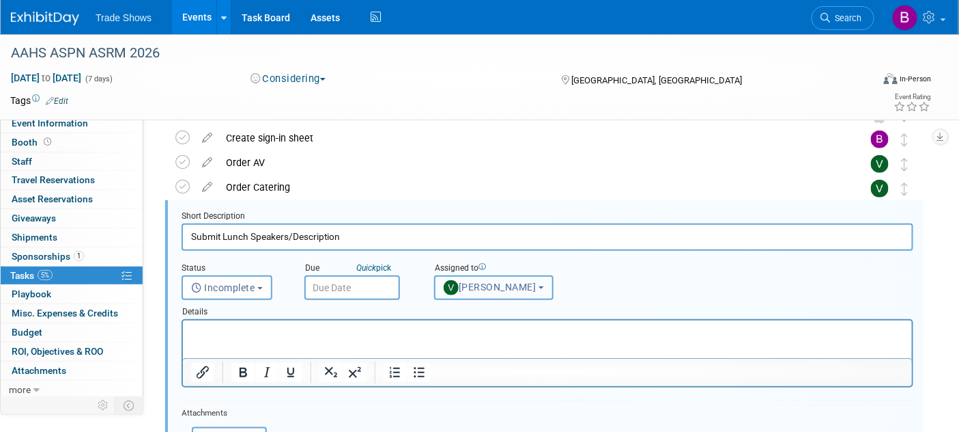
click at [479, 291] on button "Vanessa Caslow" at bounding box center [494, 287] width 120 height 25
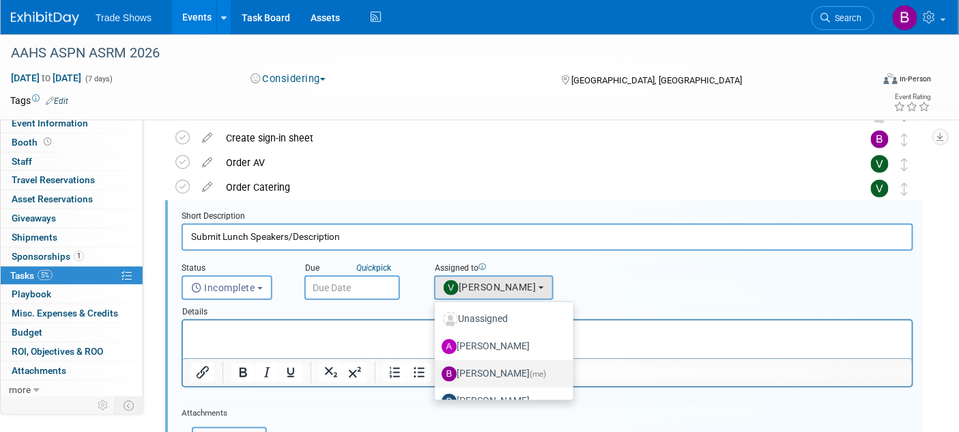
click at [483, 370] on label "Becca Rensi (me)" at bounding box center [501, 374] width 118 height 22
click at [437, 370] on input "Becca Rensi (me)" at bounding box center [432, 371] width 9 height 9
select select "ea71e12e-5ca3-4b49-8008-3a5742e0e7c7"
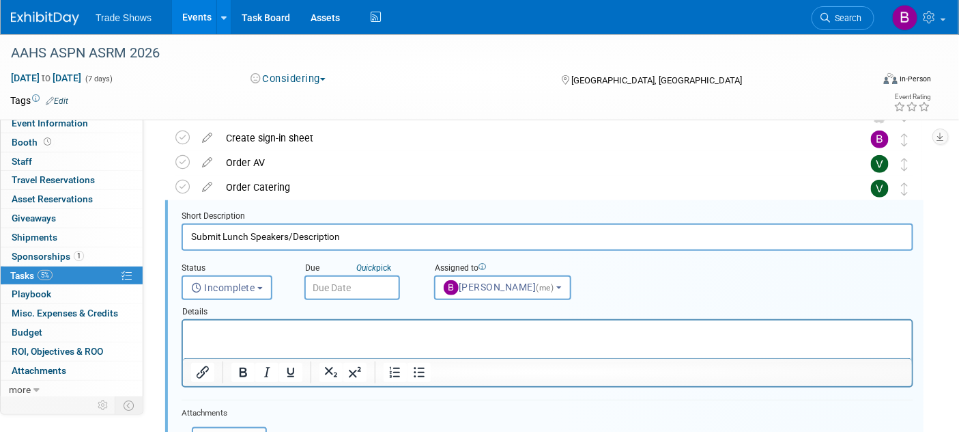
click at [290, 325] on html at bounding box center [546, 329] width 729 height 18
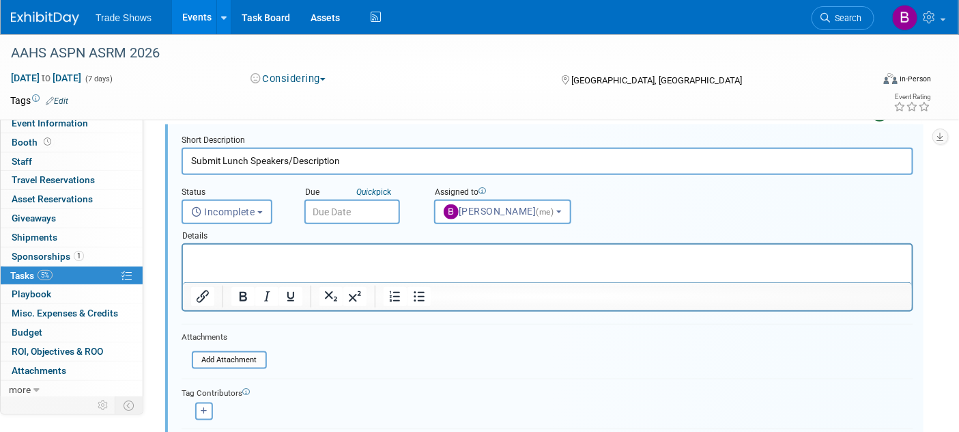
scroll to position [475, 0]
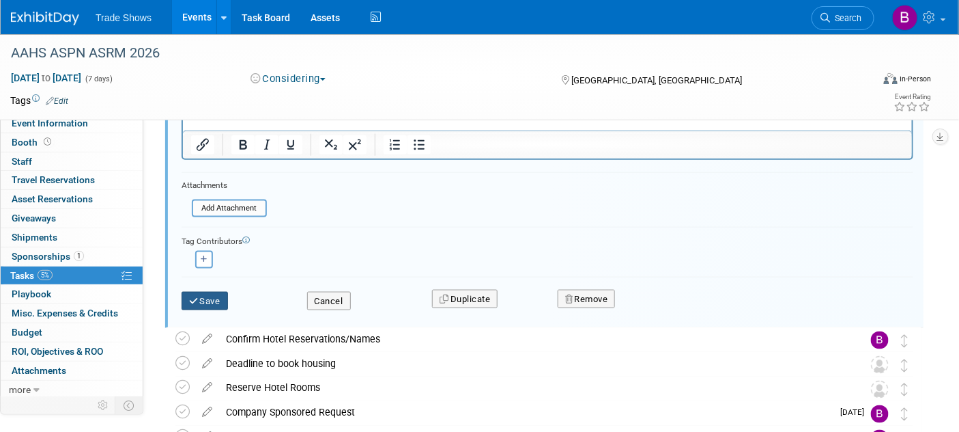
click at [210, 295] on button "Save" at bounding box center [205, 301] width 46 height 19
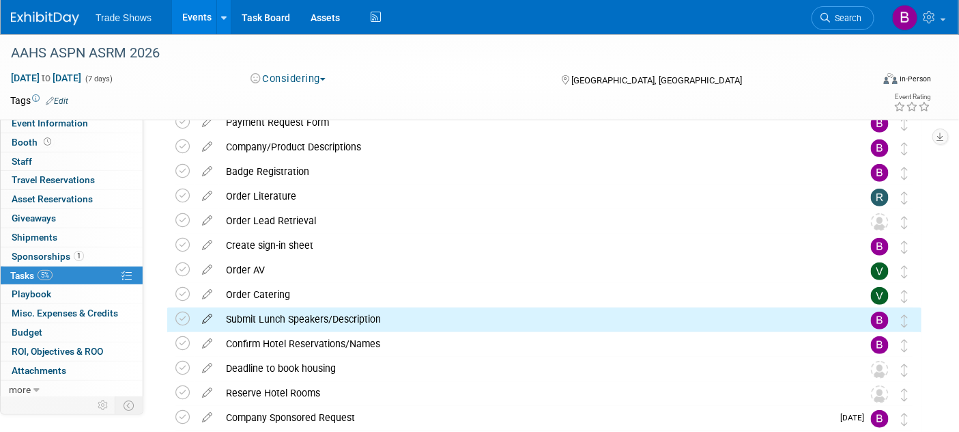
scroll to position [96, 0]
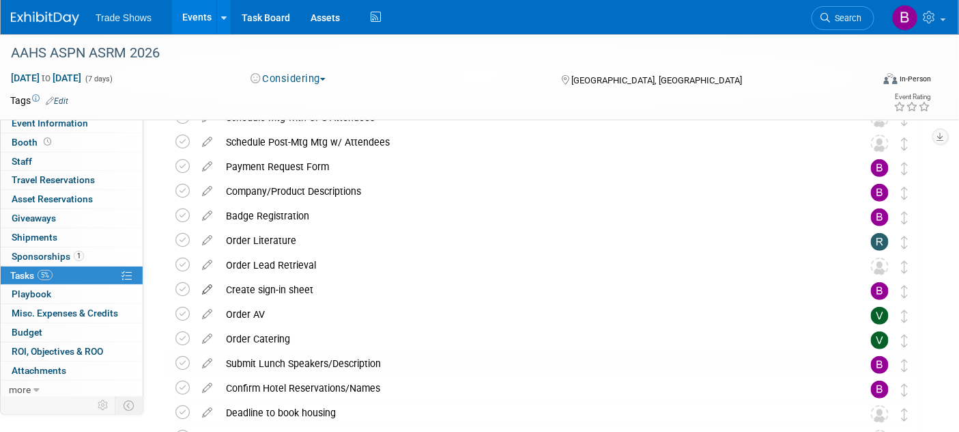
click at [210, 291] on icon at bounding box center [207, 286] width 24 height 17
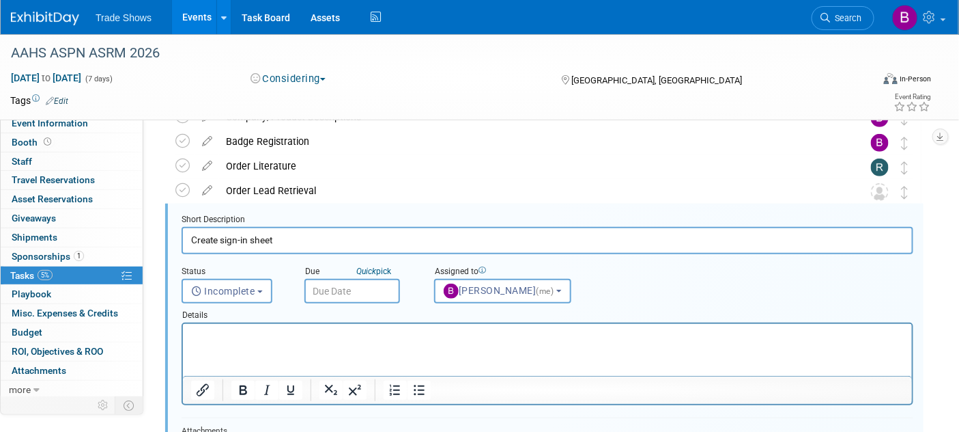
scroll to position [173, 0]
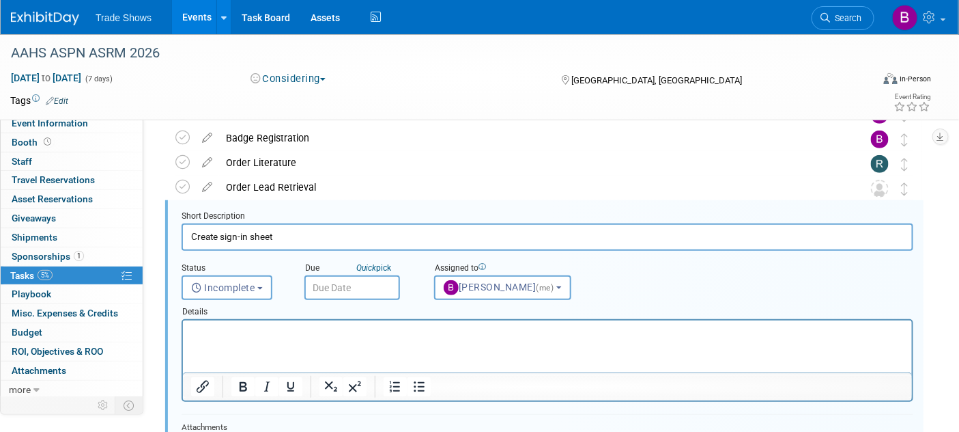
click at [271, 339] on html at bounding box center [546, 329] width 729 height 18
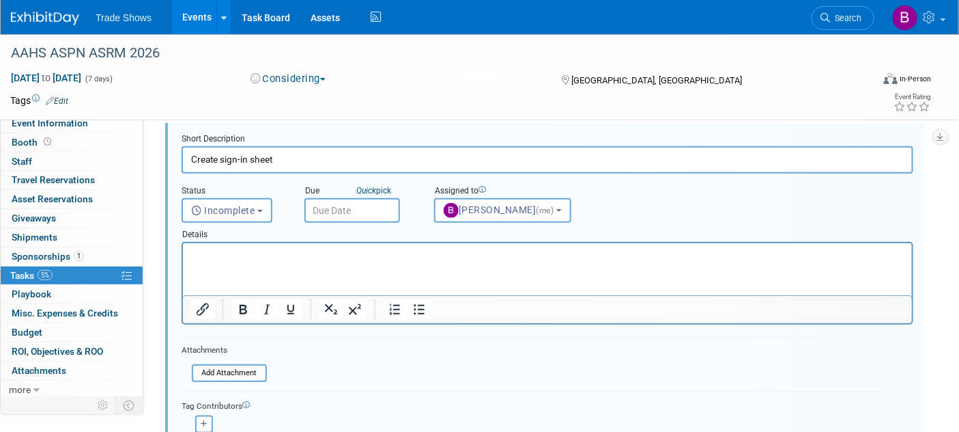
scroll to position [325, 0]
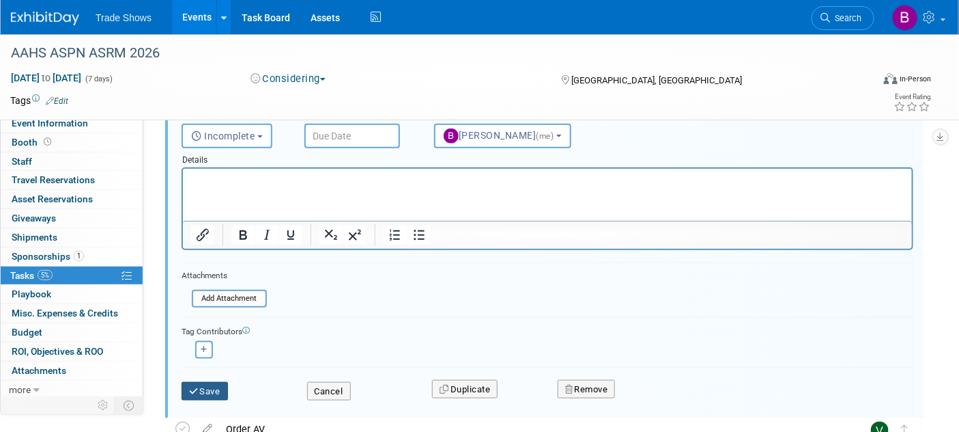
click at [203, 395] on button "Save" at bounding box center [205, 391] width 46 height 19
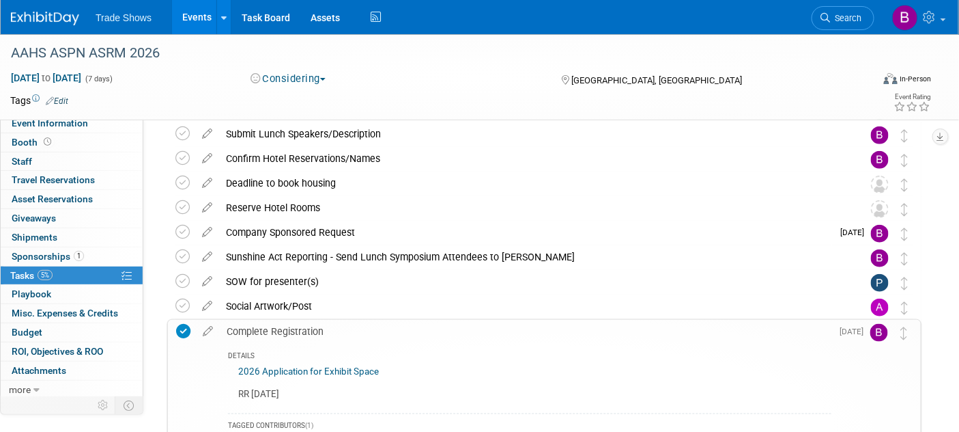
scroll to position [249, 0]
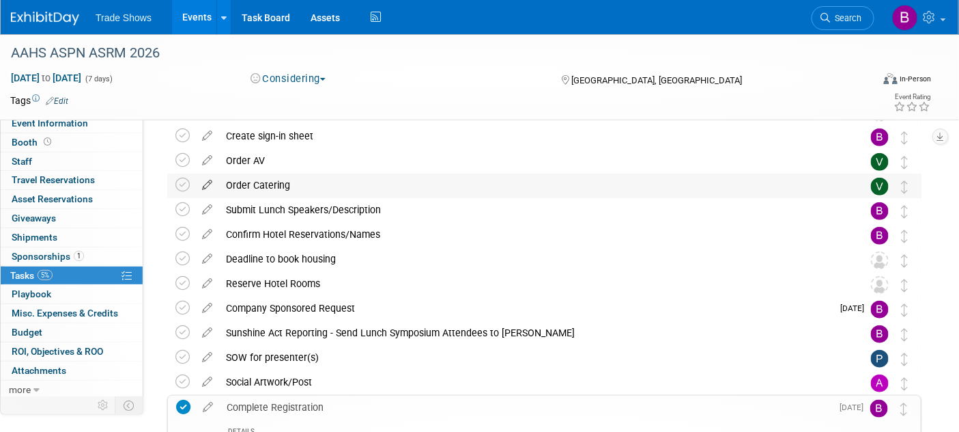
click at [209, 183] on icon at bounding box center [207, 181] width 24 height 17
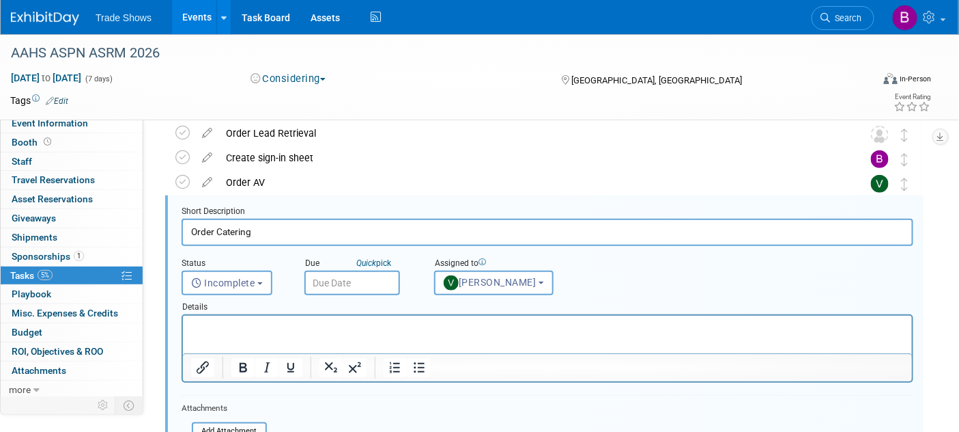
scroll to position [223, 0]
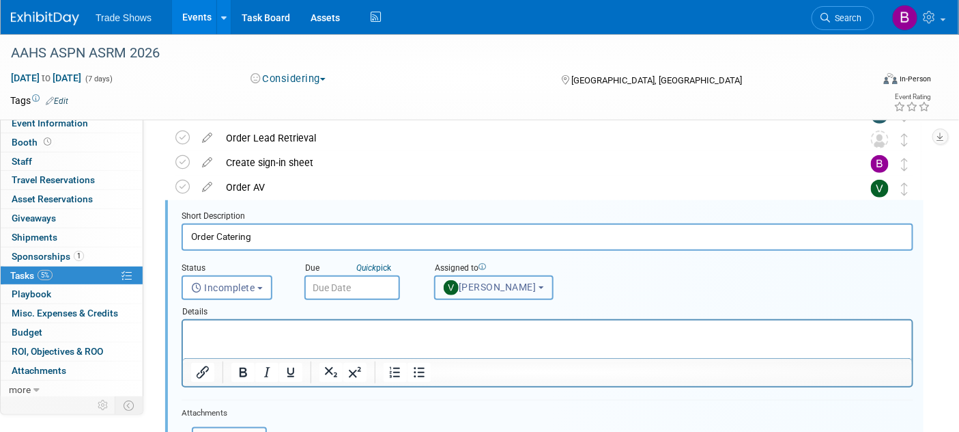
click at [497, 290] on span "Vanessa Caslow" at bounding box center [490, 286] width 93 height 11
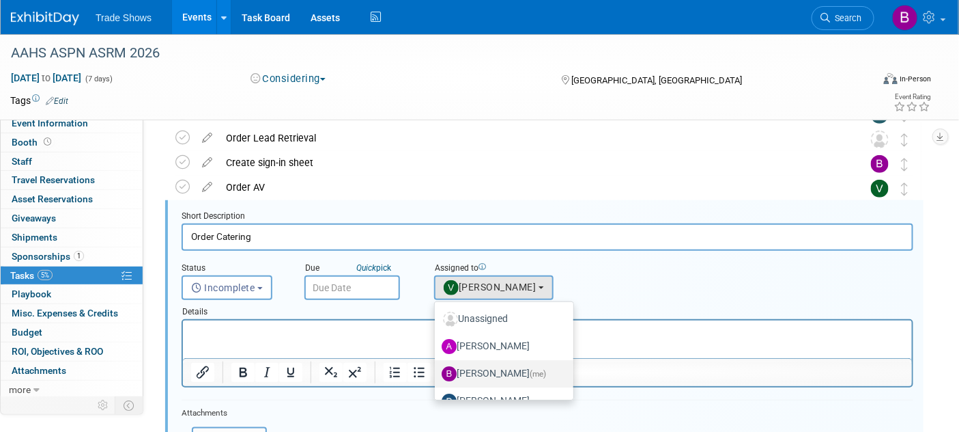
click at [499, 376] on label "Becca Rensi (me)" at bounding box center [501, 374] width 118 height 22
click at [437, 376] on input "Becca Rensi (me)" at bounding box center [432, 371] width 9 height 9
select select "ea71e12e-5ca3-4b49-8008-3a5742e0e7c7"
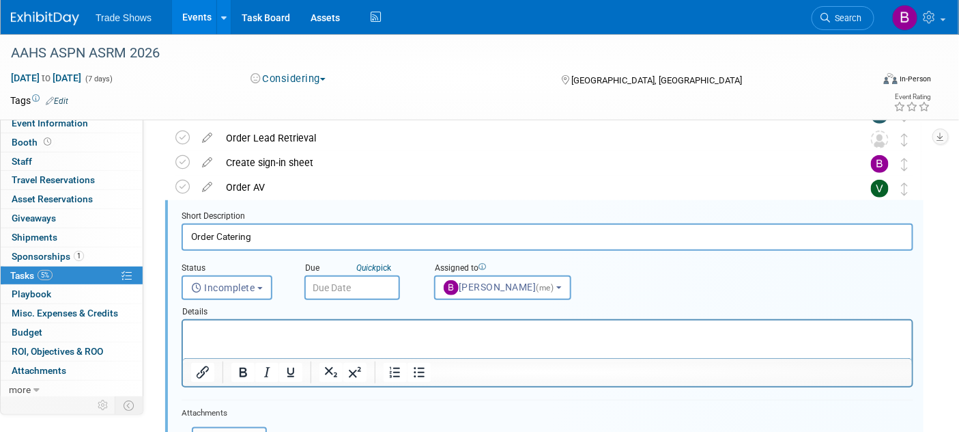
click at [288, 324] on html at bounding box center [546, 329] width 729 height 18
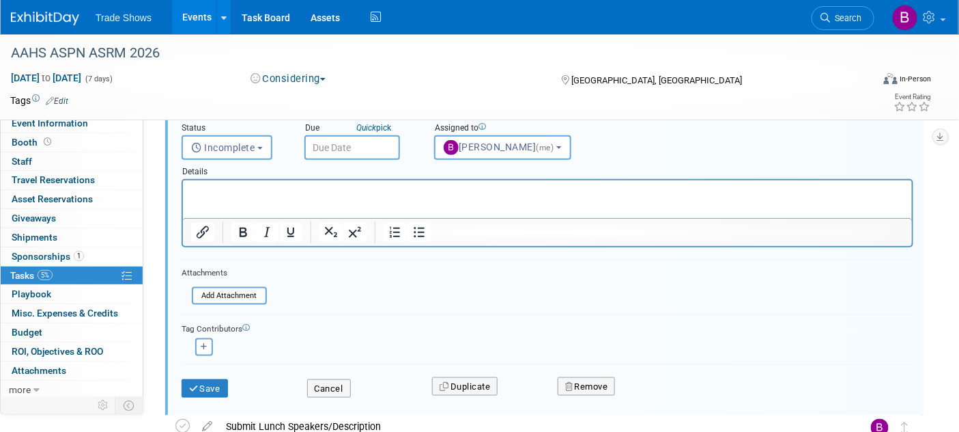
scroll to position [450, 0]
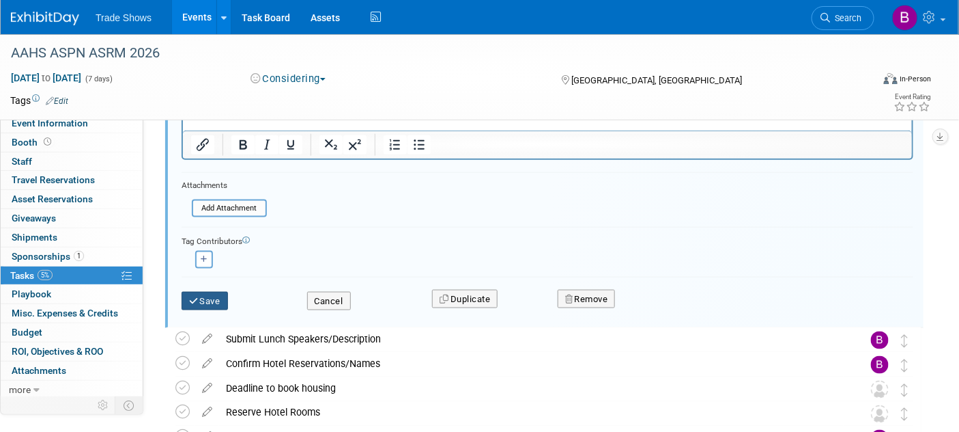
click at [219, 296] on button "Save" at bounding box center [205, 301] width 46 height 19
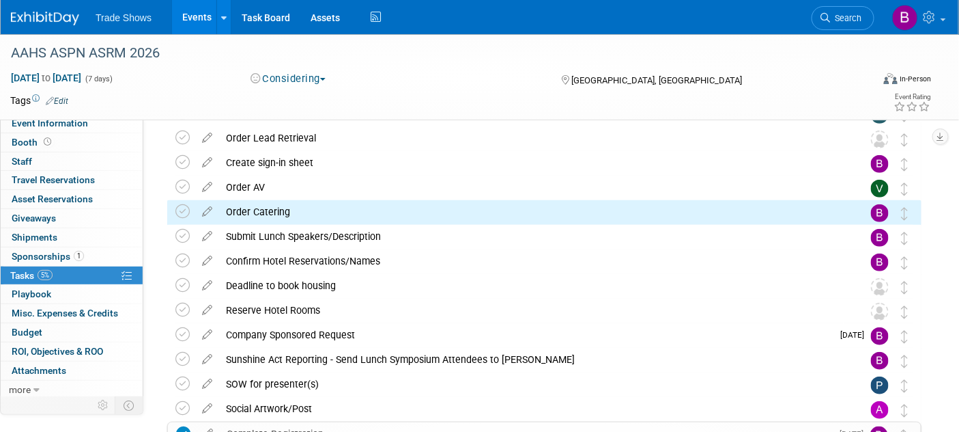
scroll to position [71, 0]
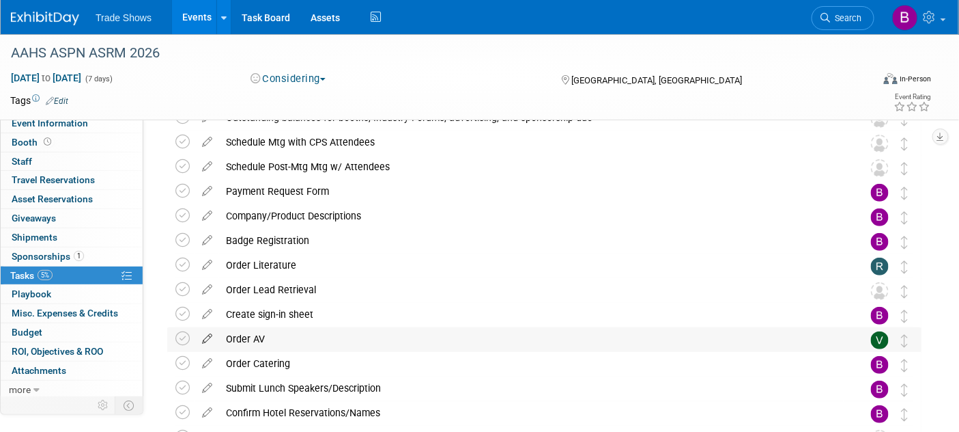
click at [205, 335] on icon at bounding box center [207, 335] width 24 height 17
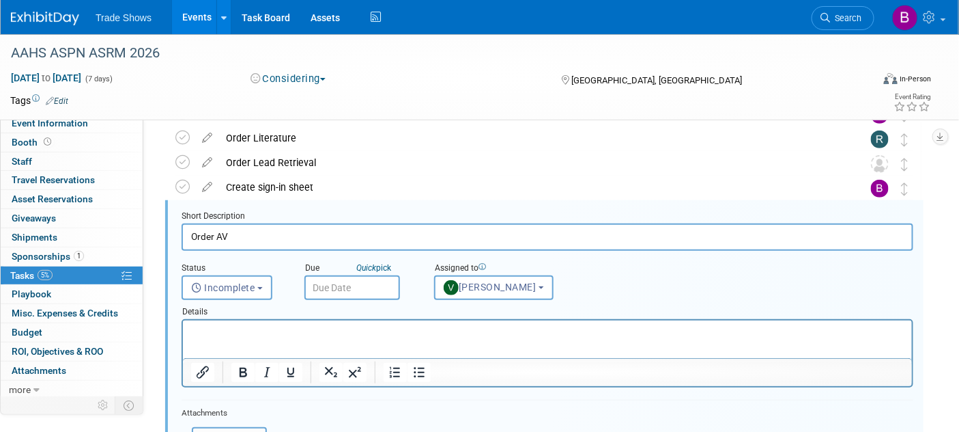
scroll to position [0, 0]
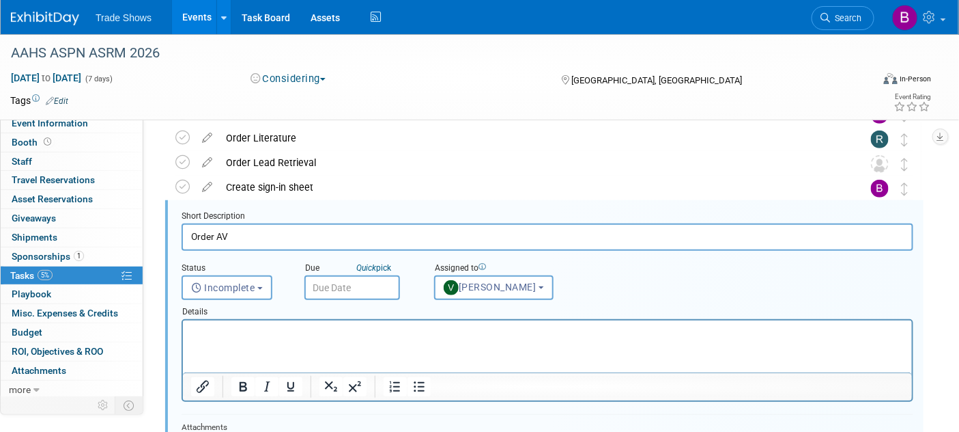
click at [301, 339] on html at bounding box center [546, 329] width 729 height 18
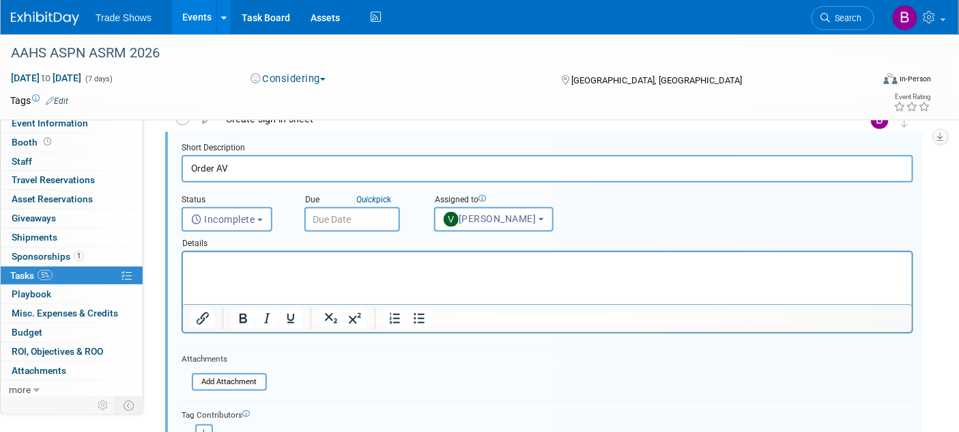
scroll to position [274, 0]
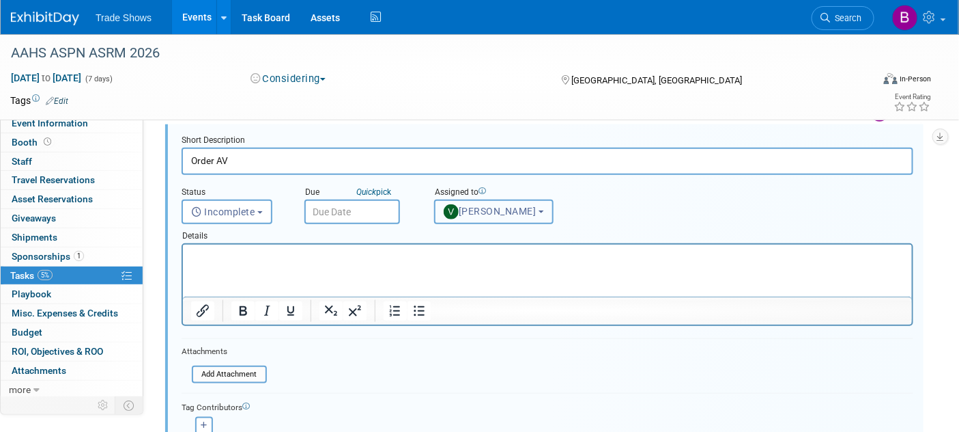
click at [483, 215] on span "Vanessa Caslow" at bounding box center [490, 211] width 93 height 11
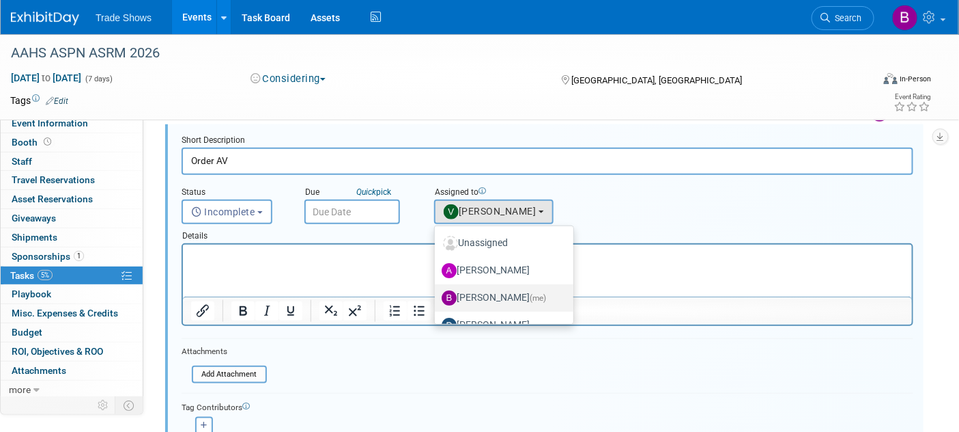
click at [481, 295] on label "Becca Rensi (me)" at bounding box center [501, 298] width 118 height 22
click at [437, 295] on input "Becca Rensi (me)" at bounding box center [432, 296] width 9 height 9
select select "ea71e12e-5ca3-4b49-8008-3a5742e0e7c7"
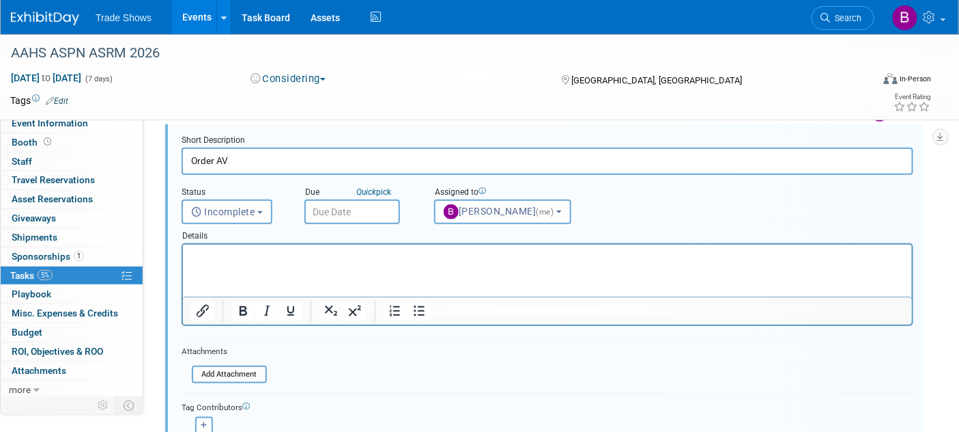
click at [364, 263] on html at bounding box center [546, 253] width 729 height 18
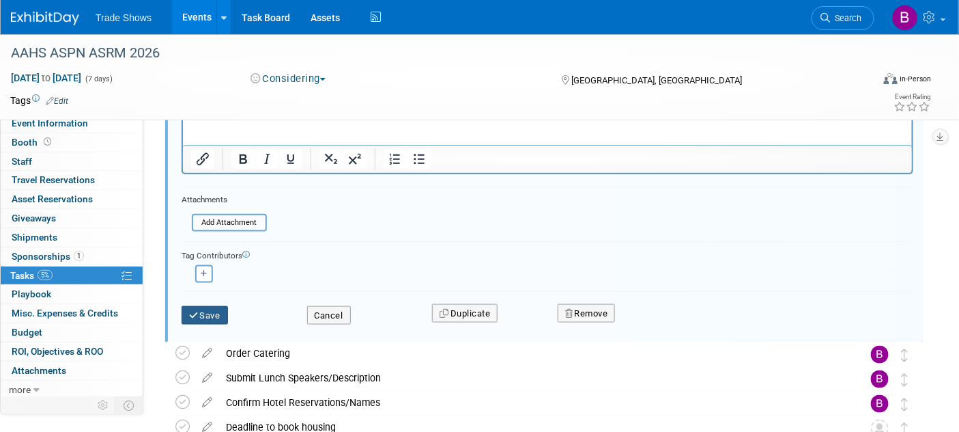
click at [199, 306] on button "Save" at bounding box center [205, 315] width 46 height 19
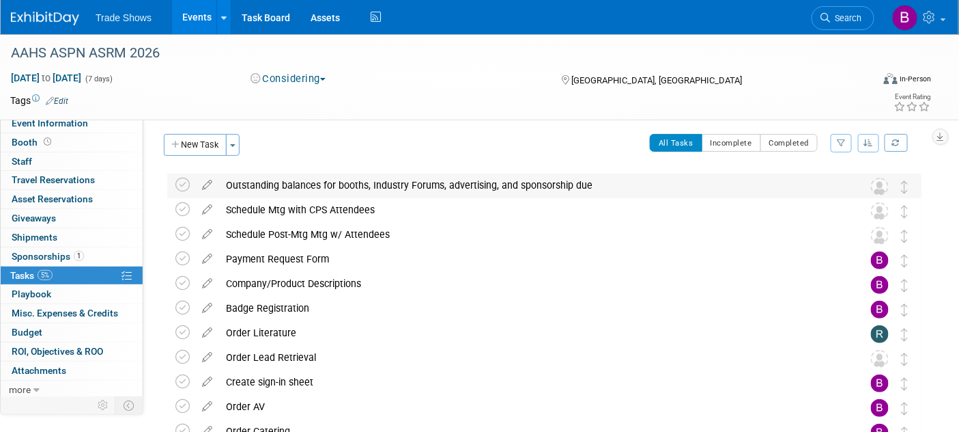
scroll to position [0, 0]
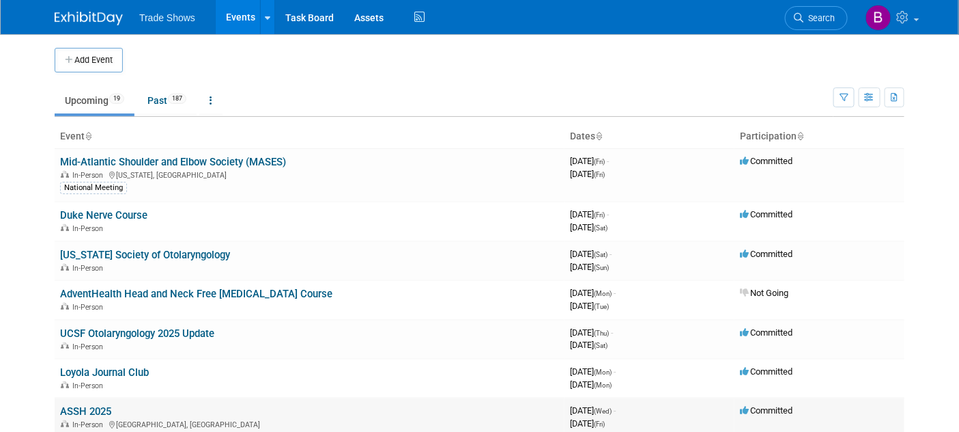
click at [98, 408] on link "ASSH 2025" at bounding box center [85, 411] width 51 height 12
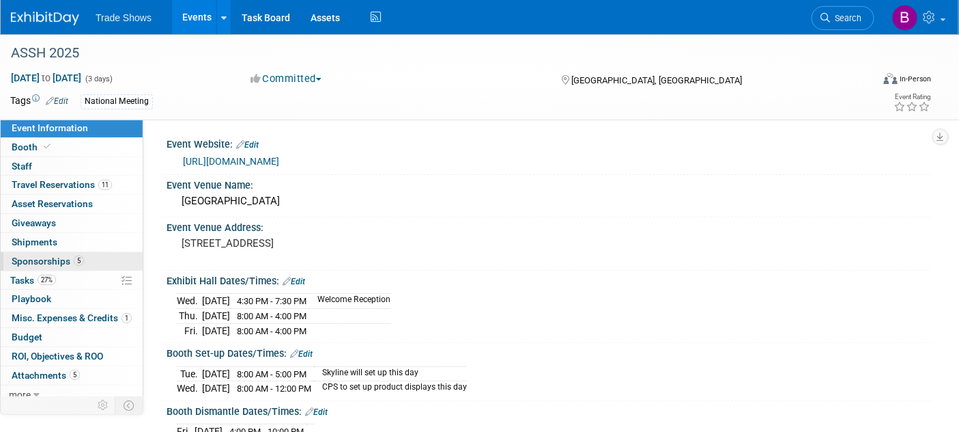
click at [58, 262] on span "Sponsorships 5" at bounding box center [48, 260] width 72 height 11
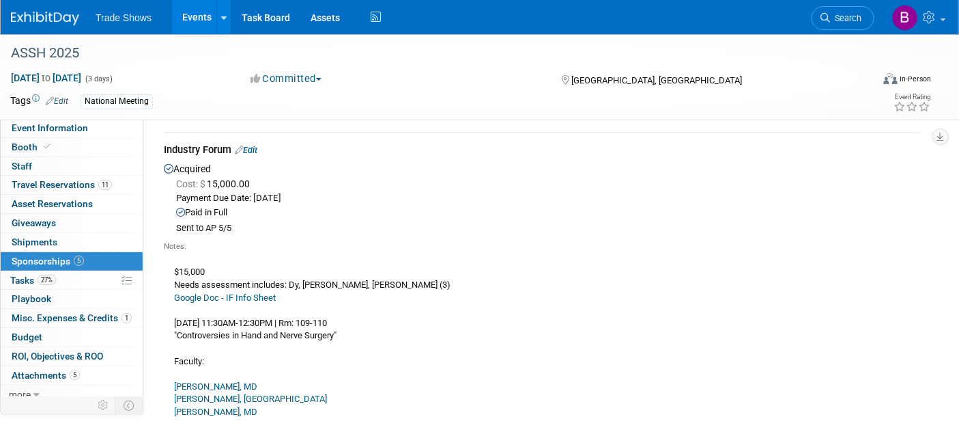
scroll to position [1, 0]
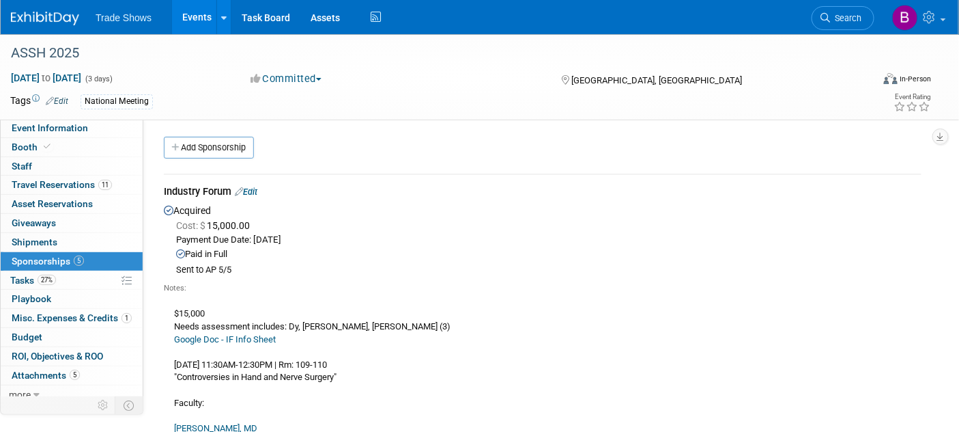
click at [257, 190] on link "Edit" at bounding box center [246, 191] width 23 height 10
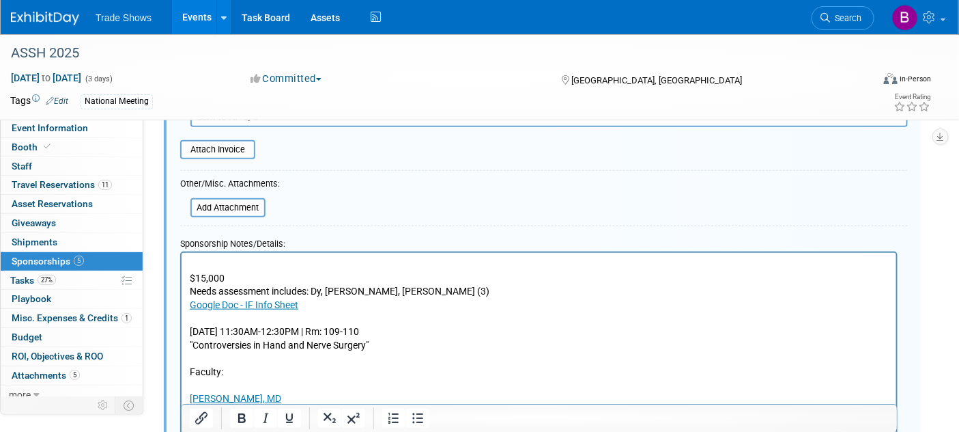
scroll to position [301, 0]
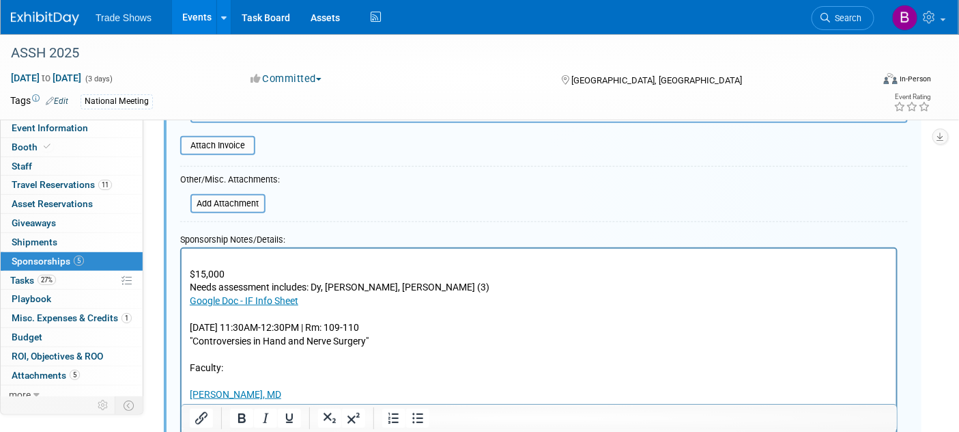
click at [384, 339] on p "$15,000 Needs assessment includes: Dy, Moore, Kozin (3) Google Doc - IF Info Sh…" at bounding box center [538, 407] width 699 height 308
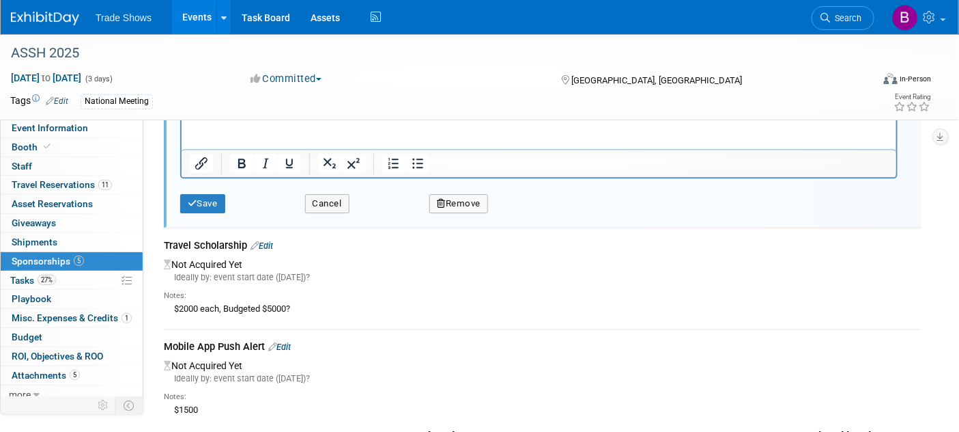
scroll to position [1297, 0]
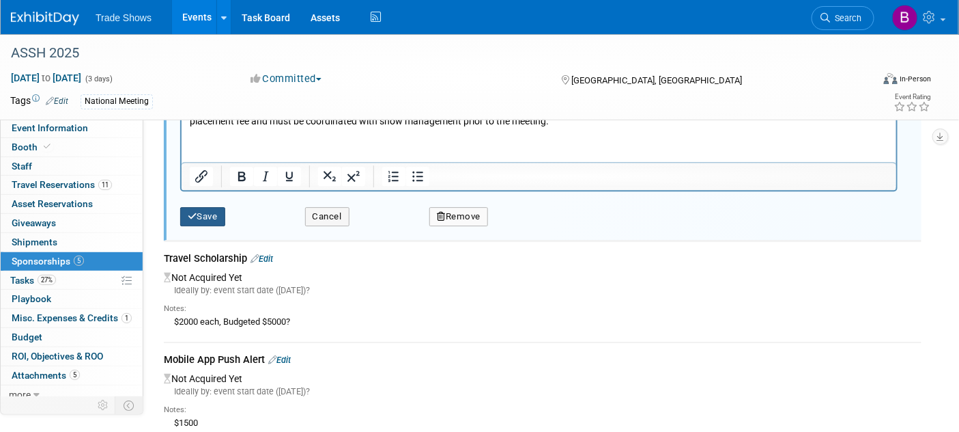
click at [215, 212] on button "Save" at bounding box center [202, 216] width 45 height 19
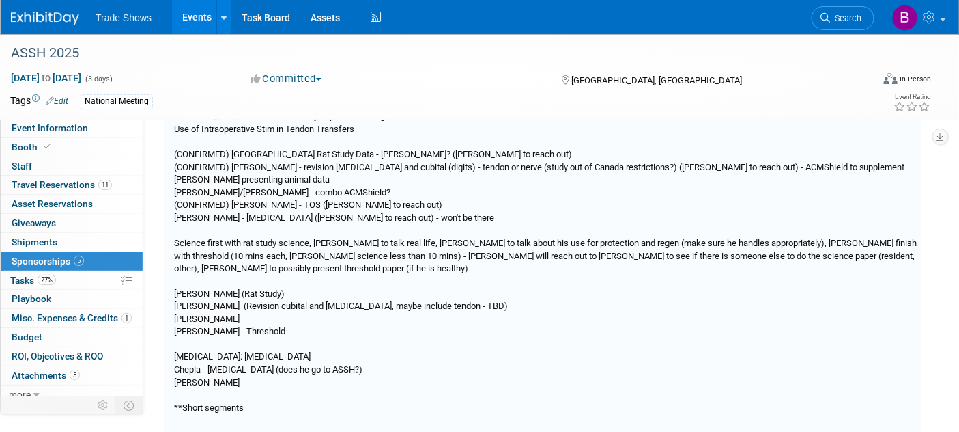
scroll to position [20, 0]
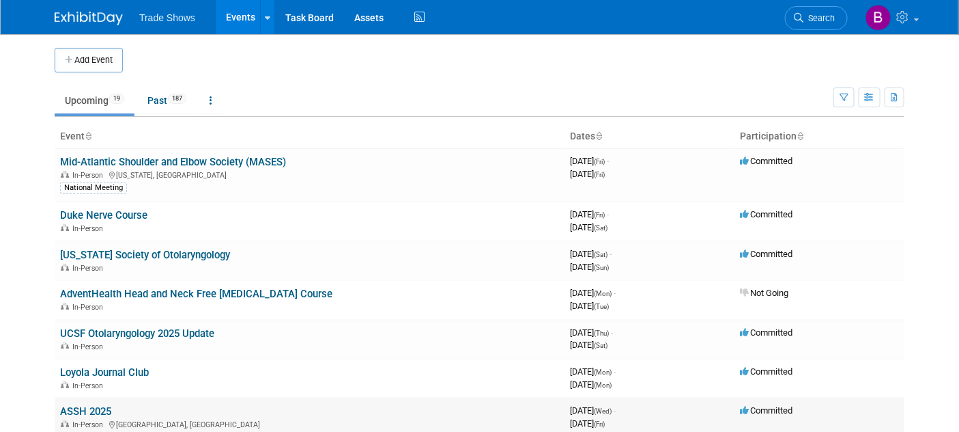
click at [98, 406] on link "ASSH 2025" at bounding box center [85, 411] width 51 height 12
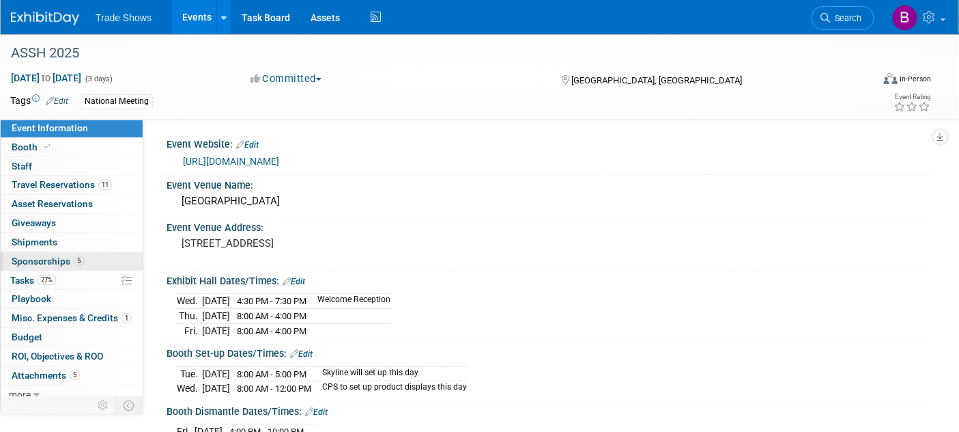
click at [48, 255] on span "Sponsorships 5" at bounding box center [48, 260] width 72 height 11
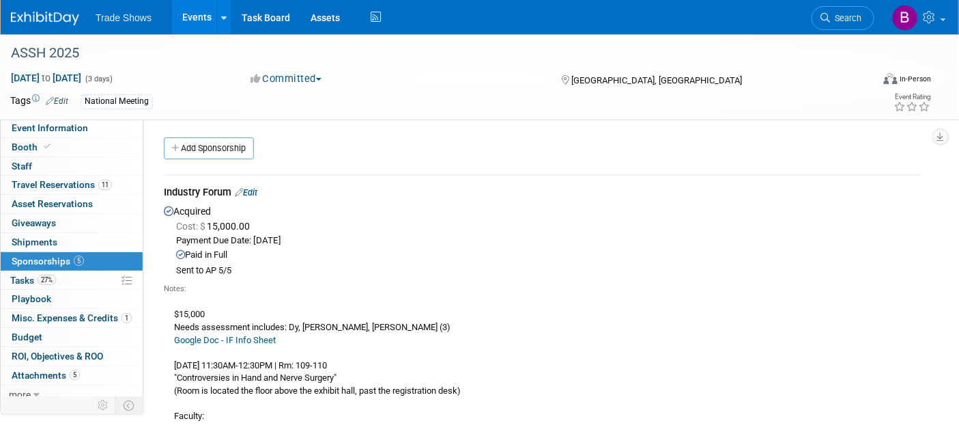
click at [251, 193] on link "Edit" at bounding box center [246, 192] width 23 height 10
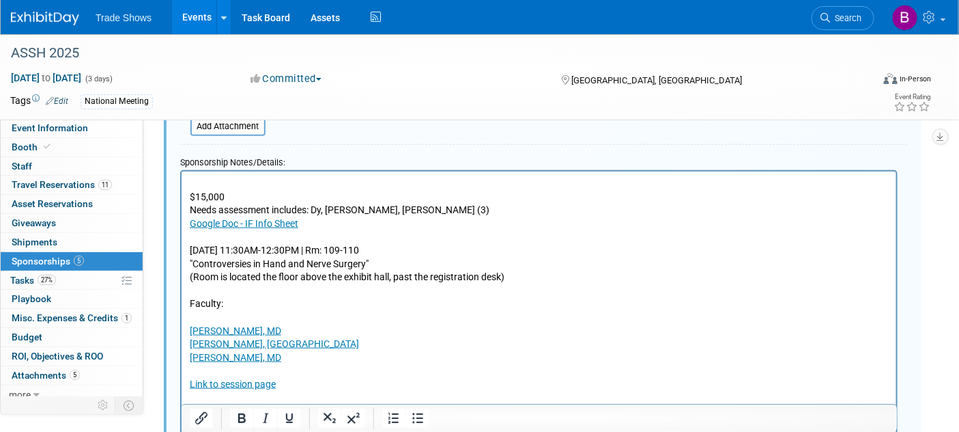
scroll to position [402, 0]
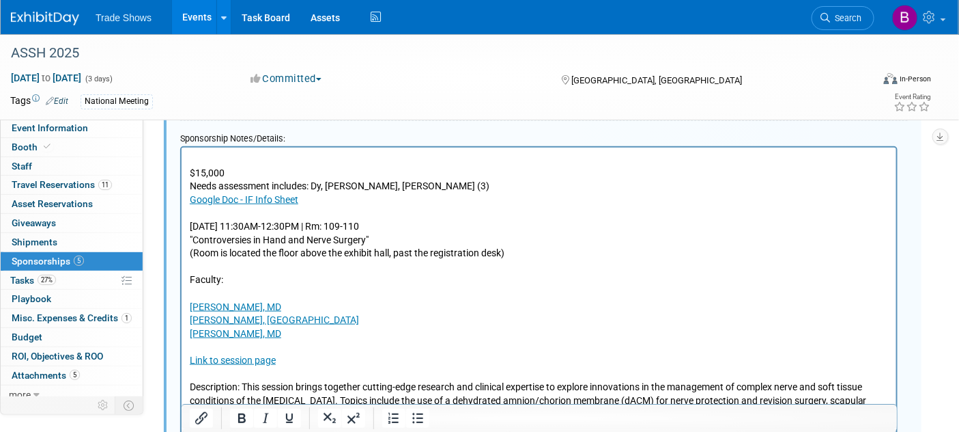
click at [509, 256] on p "$15,000 Needs assessment includes: Dy, Moore, Kozin (3) Google Doc - IF Info Sh…" at bounding box center [538, 312] width 699 height 321
drag, startPoint x: 555, startPoint y: 255, endPoint x: 516, endPoint y: 249, distance: 39.4
click at [516, 249] on p "$15,000 Needs assessment includes: Dy, Moore, Kozin (3) Google Doc - IF Info Sh…" at bounding box center [538, 312] width 699 height 321
drag, startPoint x: 335, startPoint y: 102, endPoint x: 198, endPoint y: 419, distance: 344.4
click at [198, 419] on icon "Insert/edit link" at bounding box center [201, 418] width 16 height 16
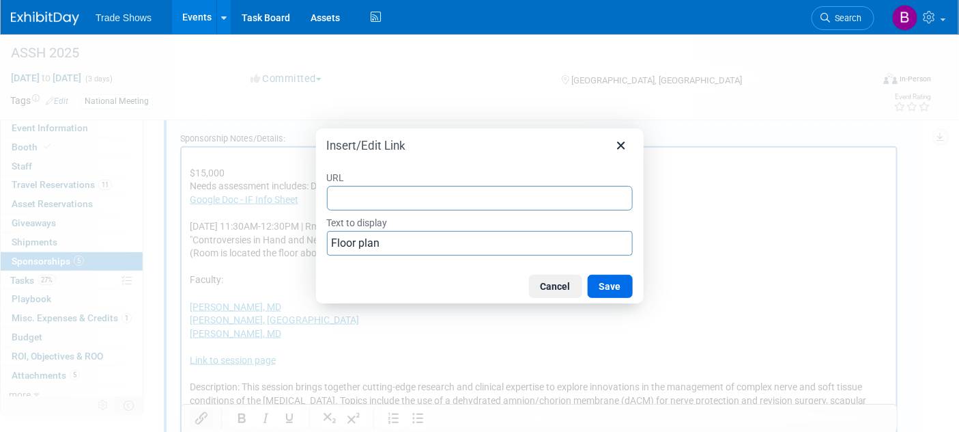
type input "https://envision.freeman.com/show/assh-2025/facility/main-building/level-1"
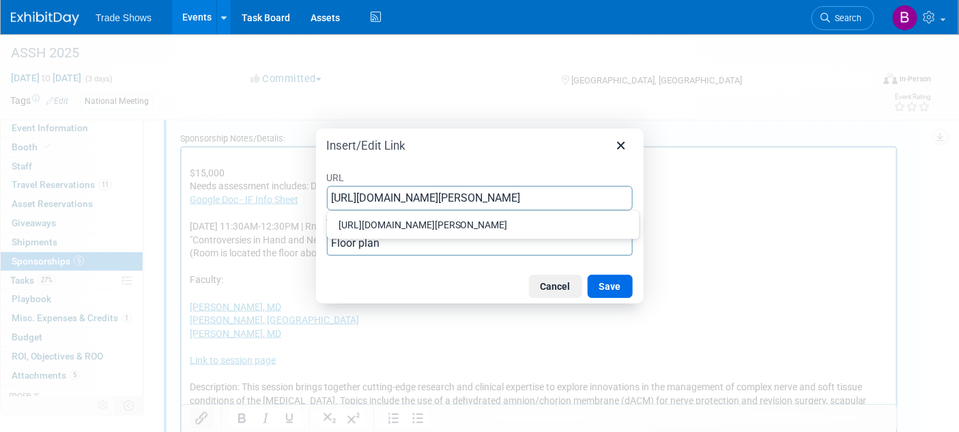
scroll to position [0, 75]
click at [615, 282] on button "Save" at bounding box center [610, 286] width 45 height 23
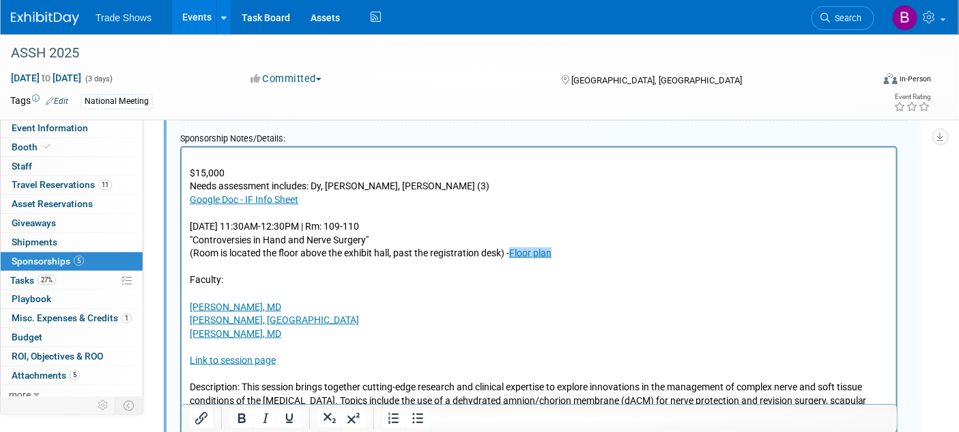
click at [452, 206] on p "$15,000 Needs assessment includes: Dy, Moore, Kozin (3) Google Doc - IF Info Sh…" at bounding box center [538, 312] width 699 height 321
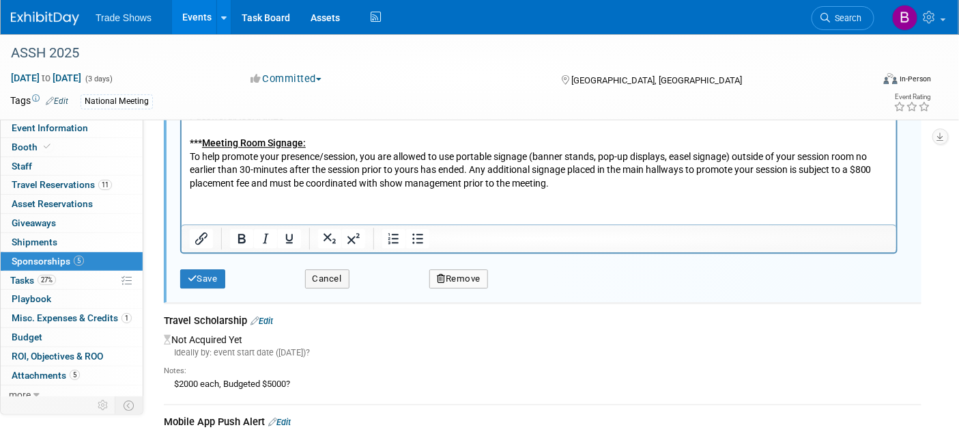
scroll to position [1237, 0]
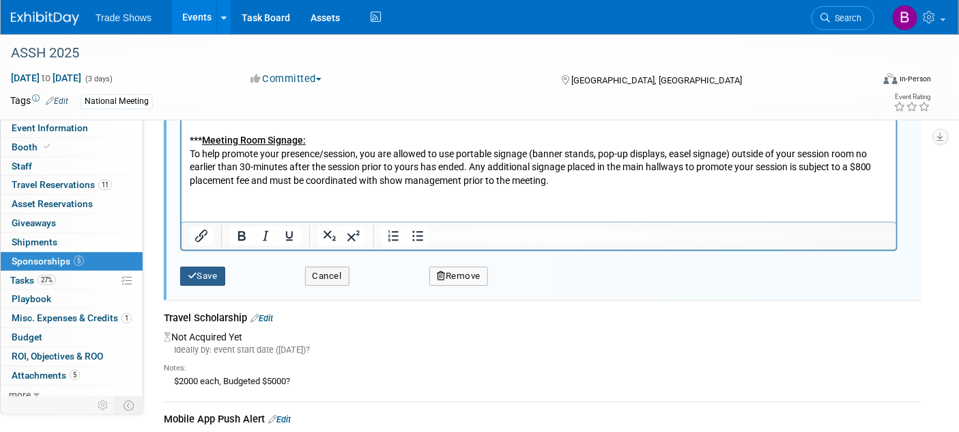
click at [212, 270] on button "Save" at bounding box center [202, 275] width 45 height 19
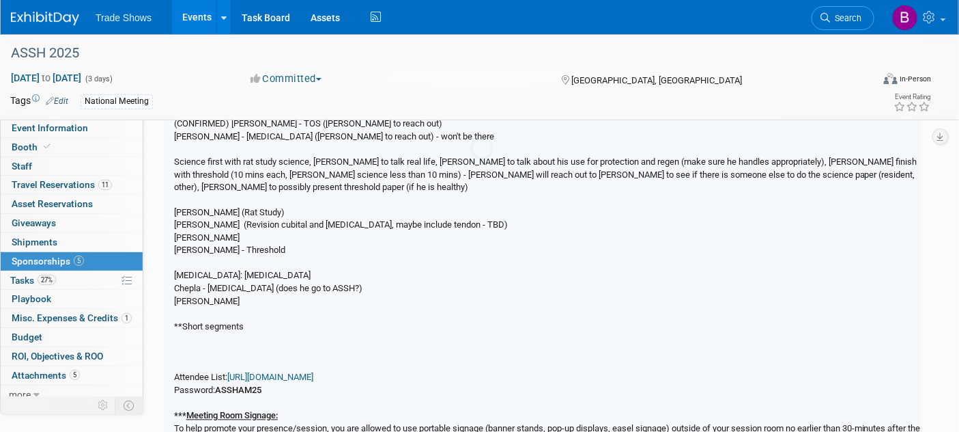
scroll to position [20, 0]
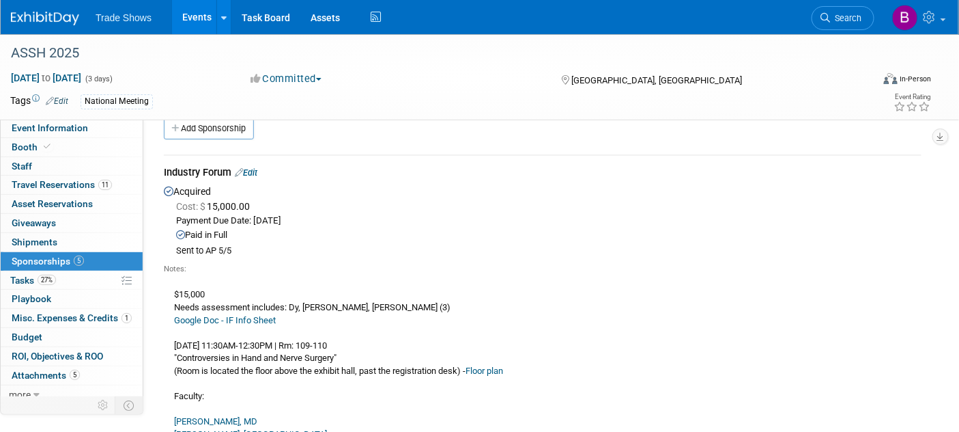
click at [726, 214] on div "Payment Due Date: May 31, 2025" at bounding box center [549, 220] width 746 height 13
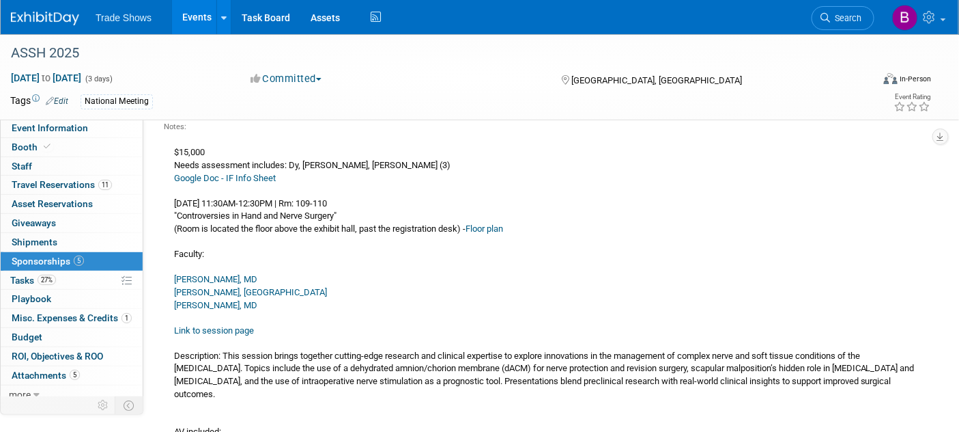
scroll to position [0, 0]
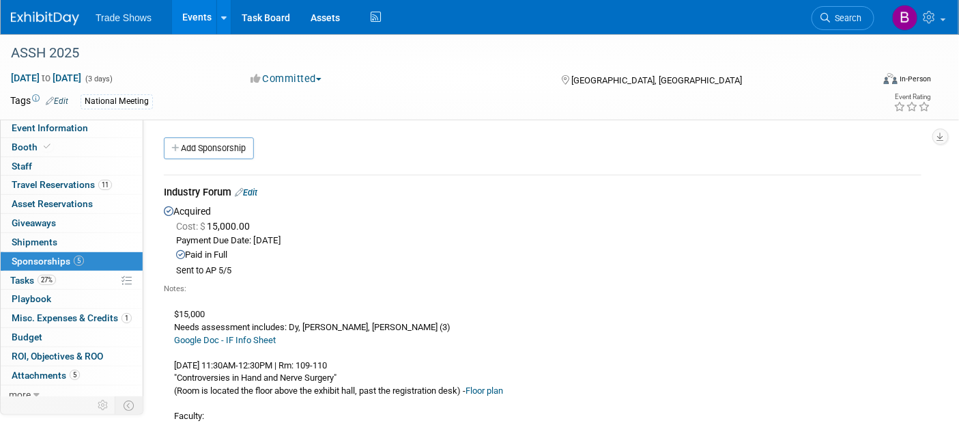
click at [884, 19] on ul "Search" at bounding box center [848, 16] width 73 height 33
